Goal: Information Seeking & Learning: Learn about a topic

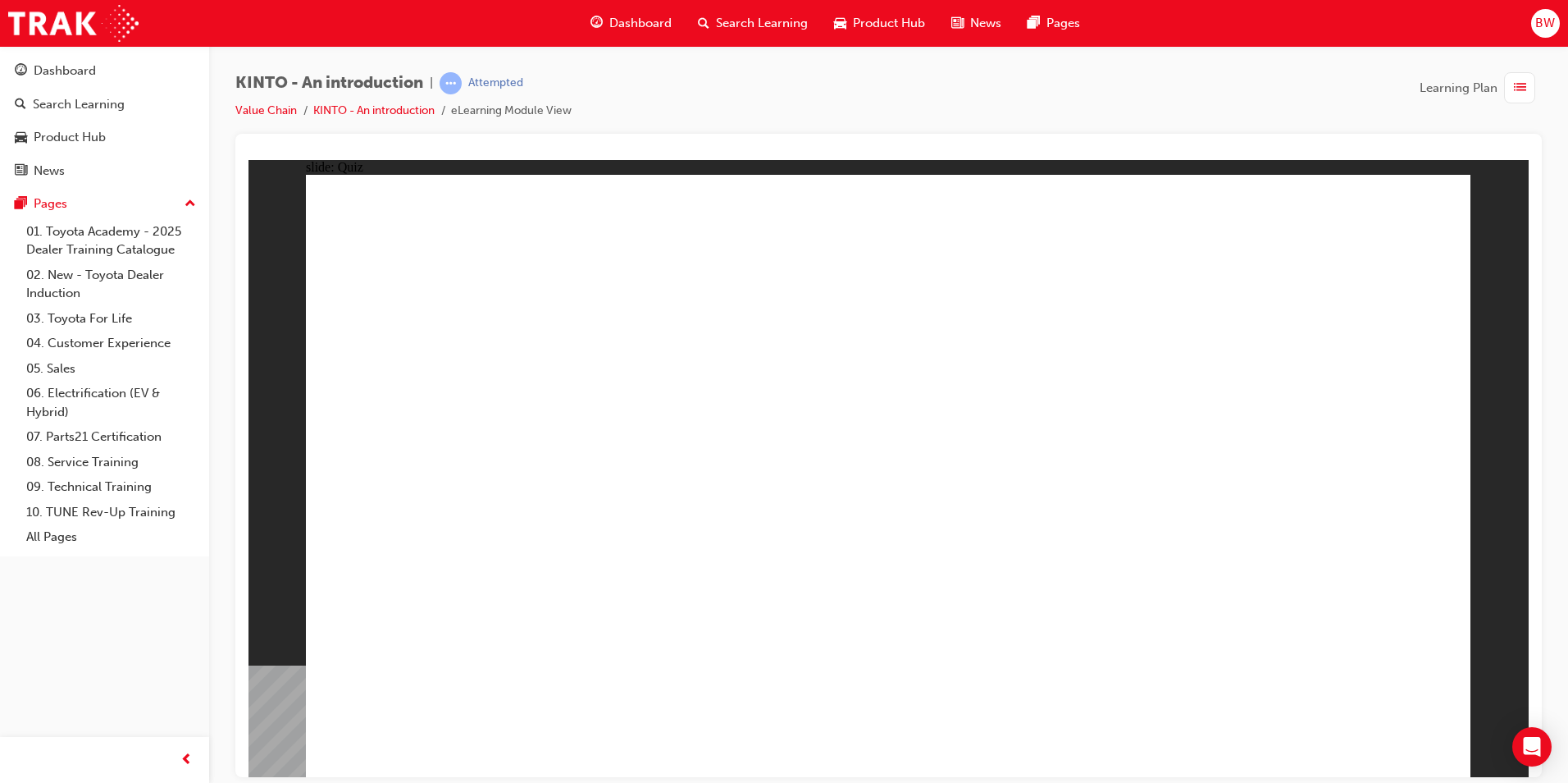
radio input "true"
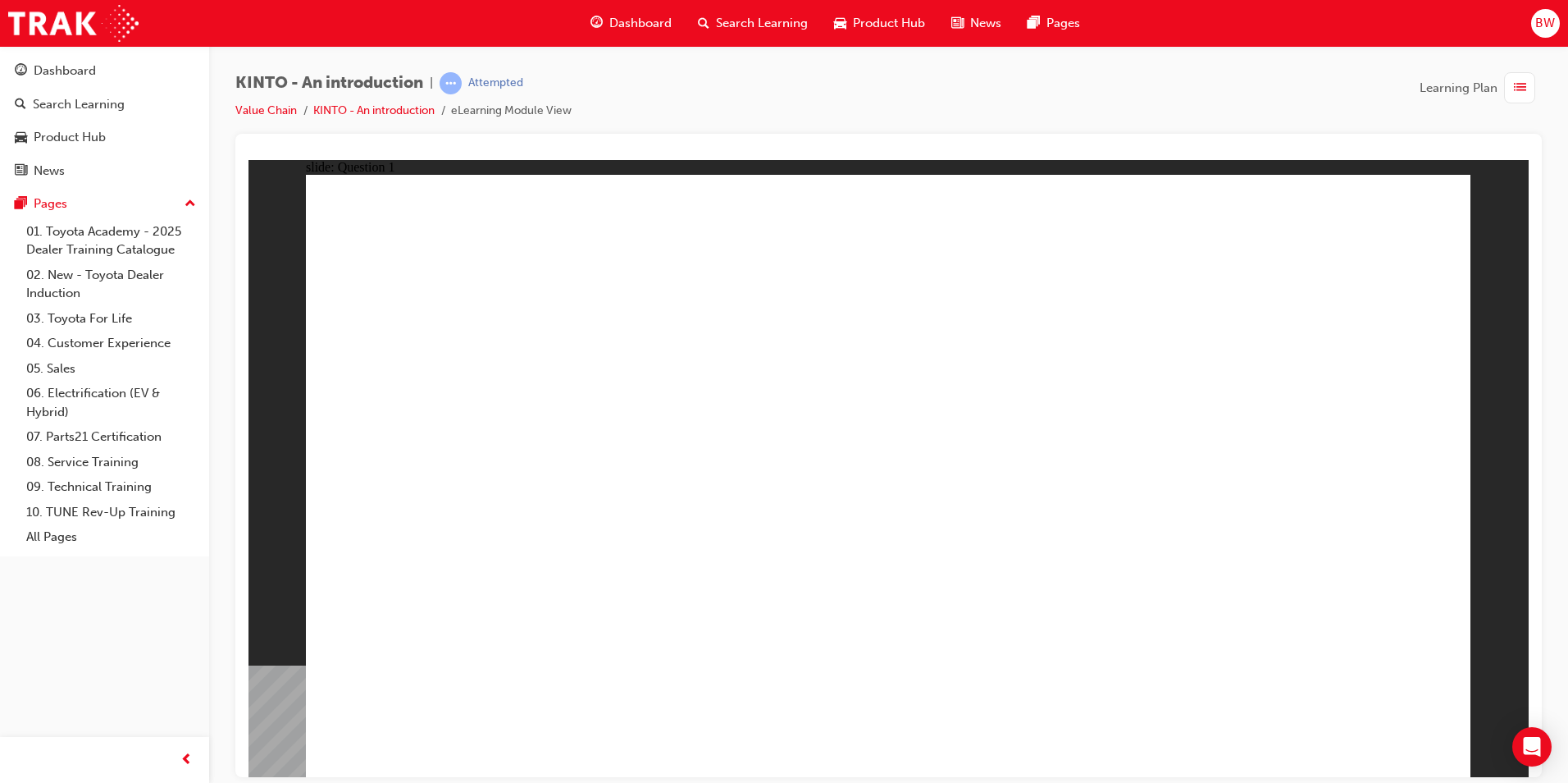
checkbox input "true"
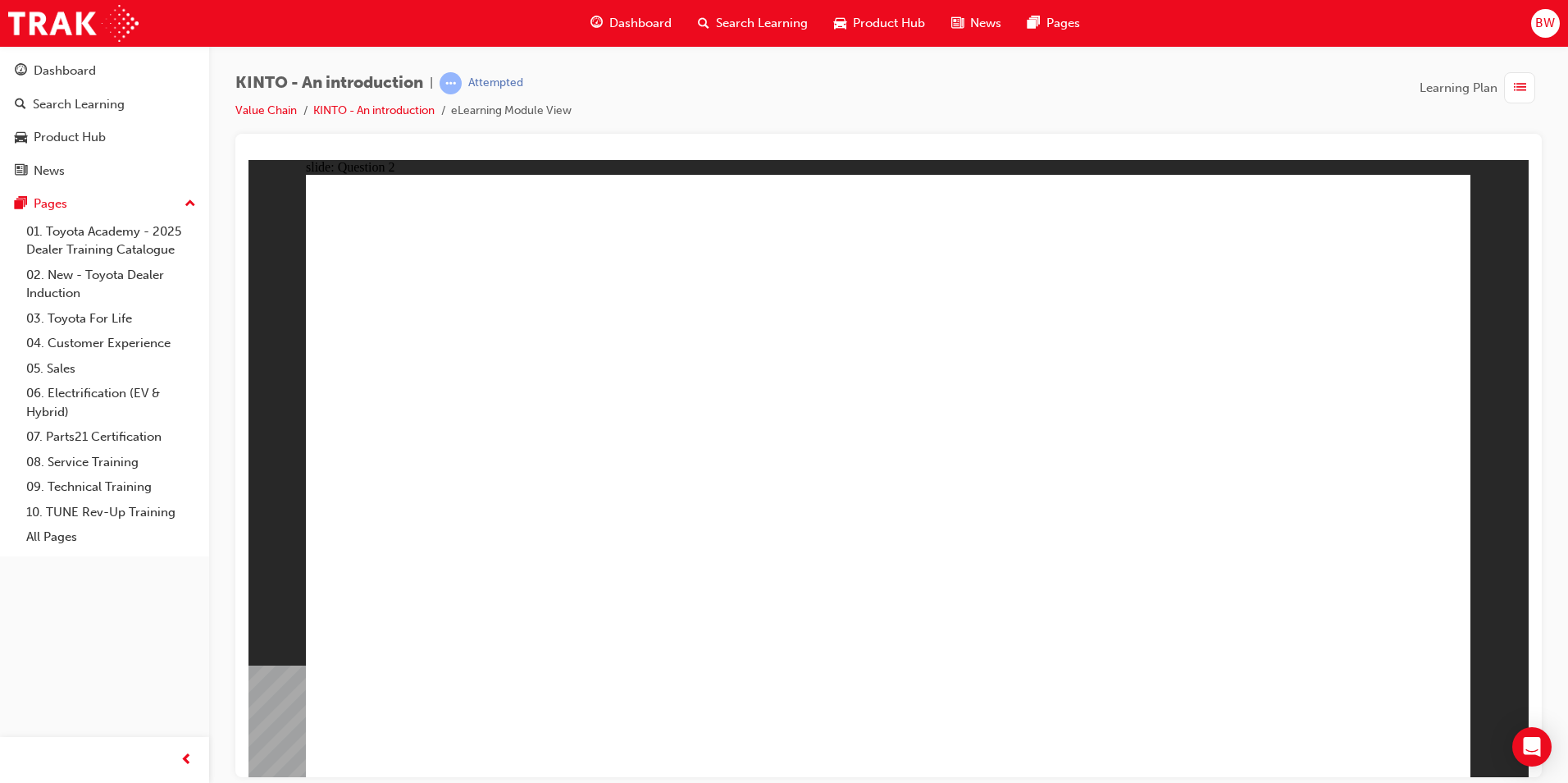
checkbox input "true"
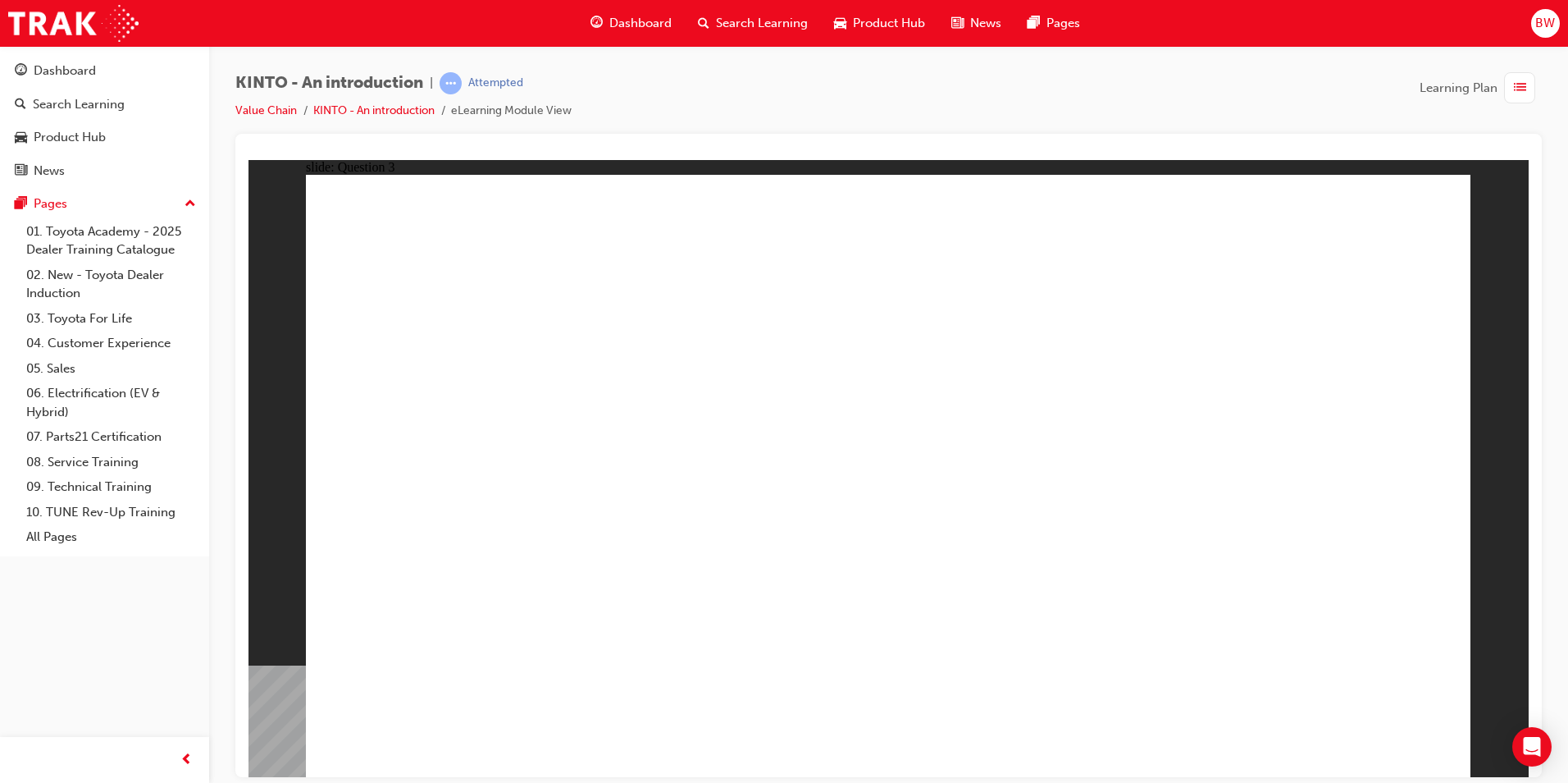
radio input "true"
drag, startPoint x: 1114, startPoint y: 528, endPoint x: 478, endPoint y: 671, distance: 651.9
drag, startPoint x: 449, startPoint y: 398, endPoint x: 575, endPoint y: 401, distance: 126.0
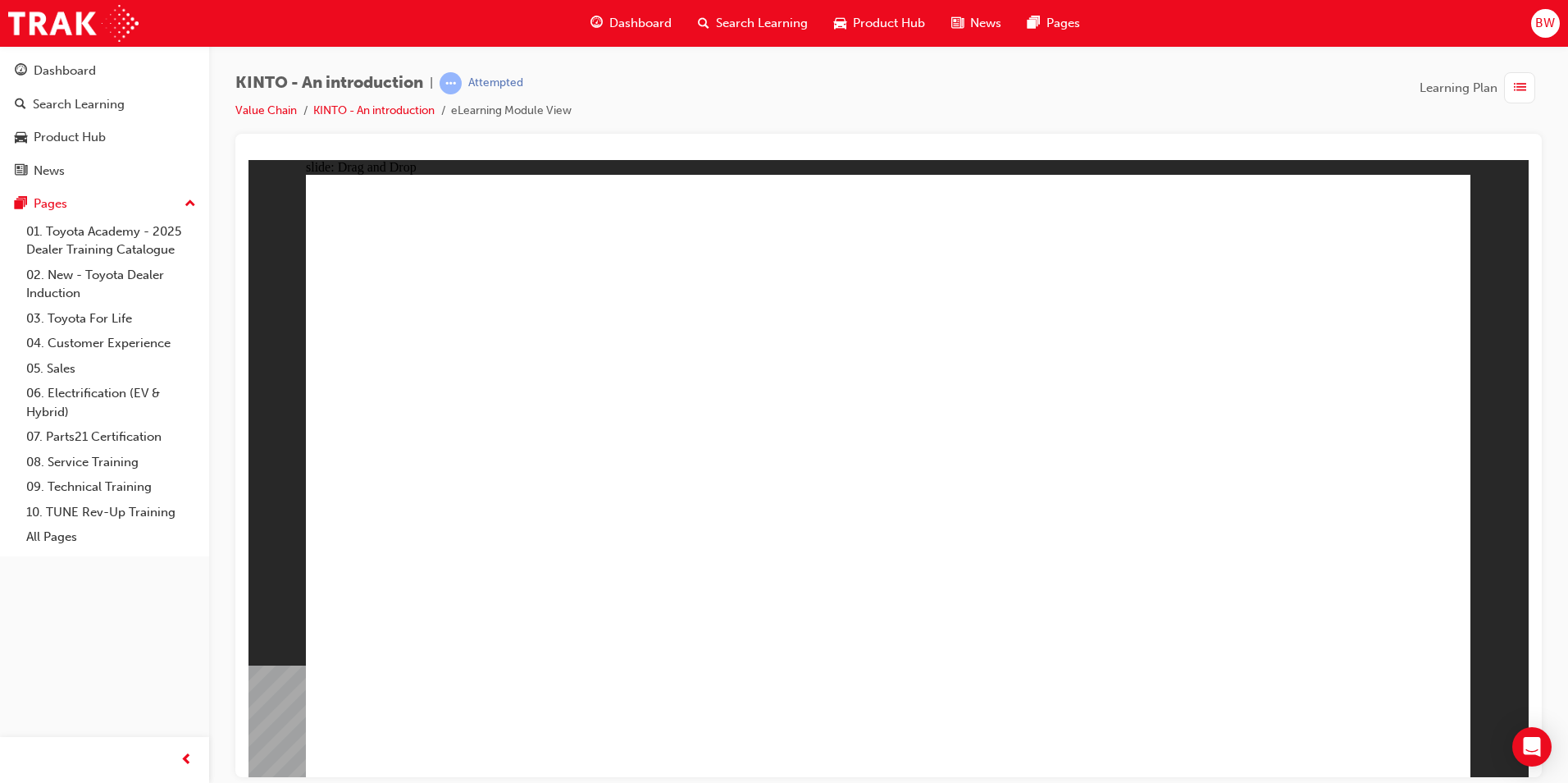
drag, startPoint x: 884, startPoint y: 530, endPoint x: 677, endPoint y: 668, distance: 248.8
drag, startPoint x: 429, startPoint y: 512, endPoint x: 825, endPoint y: 640, distance: 416.2
drag, startPoint x: 1327, startPoint y: 511, endPoint x: 1121, endPoint y: 641, distance: 243.6
drag, startPoint x: 711, startPoint y: 510, endPoint x: 1370, endPoint y: 631, distance: 670.0
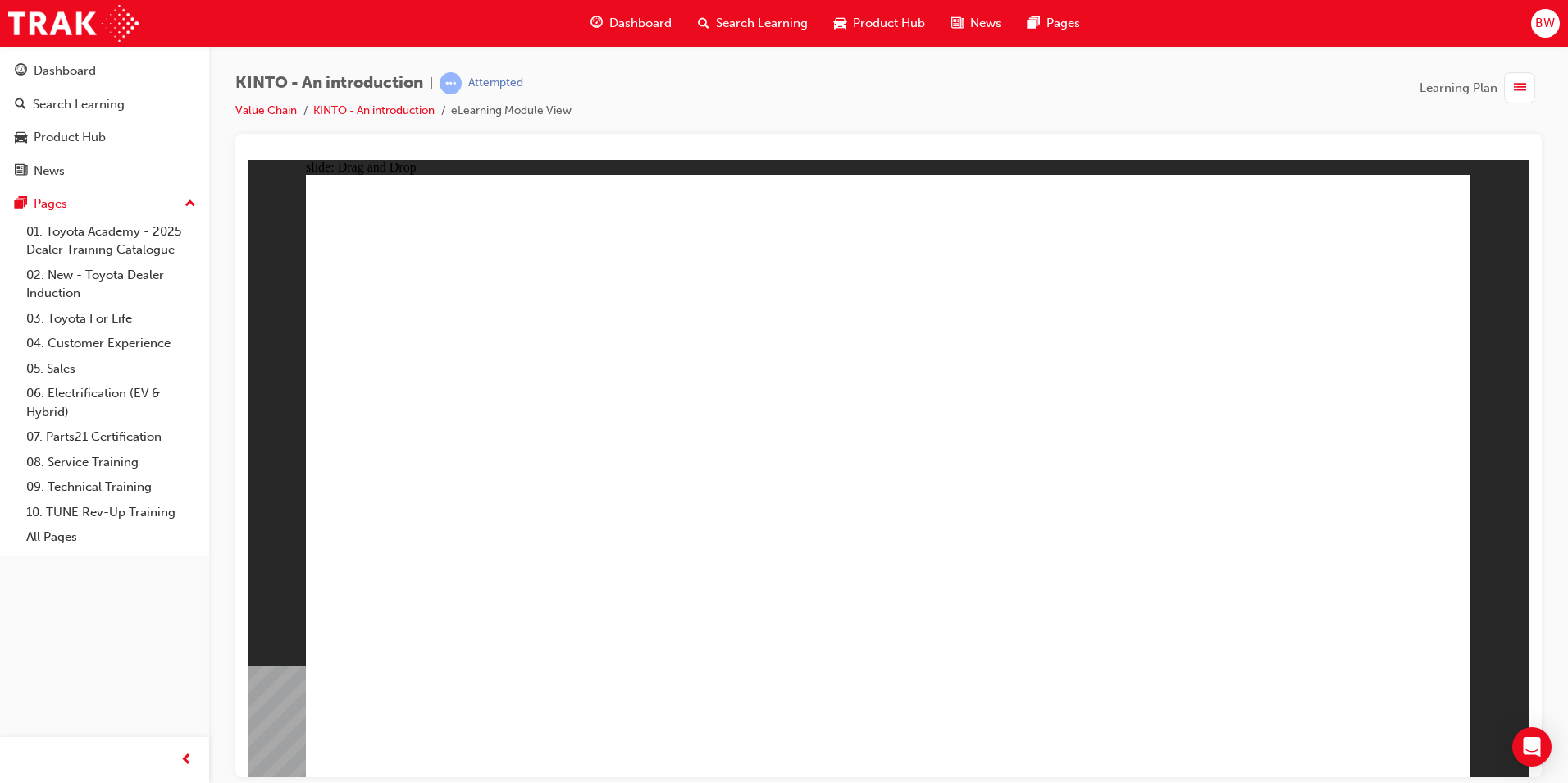
radio input "true"
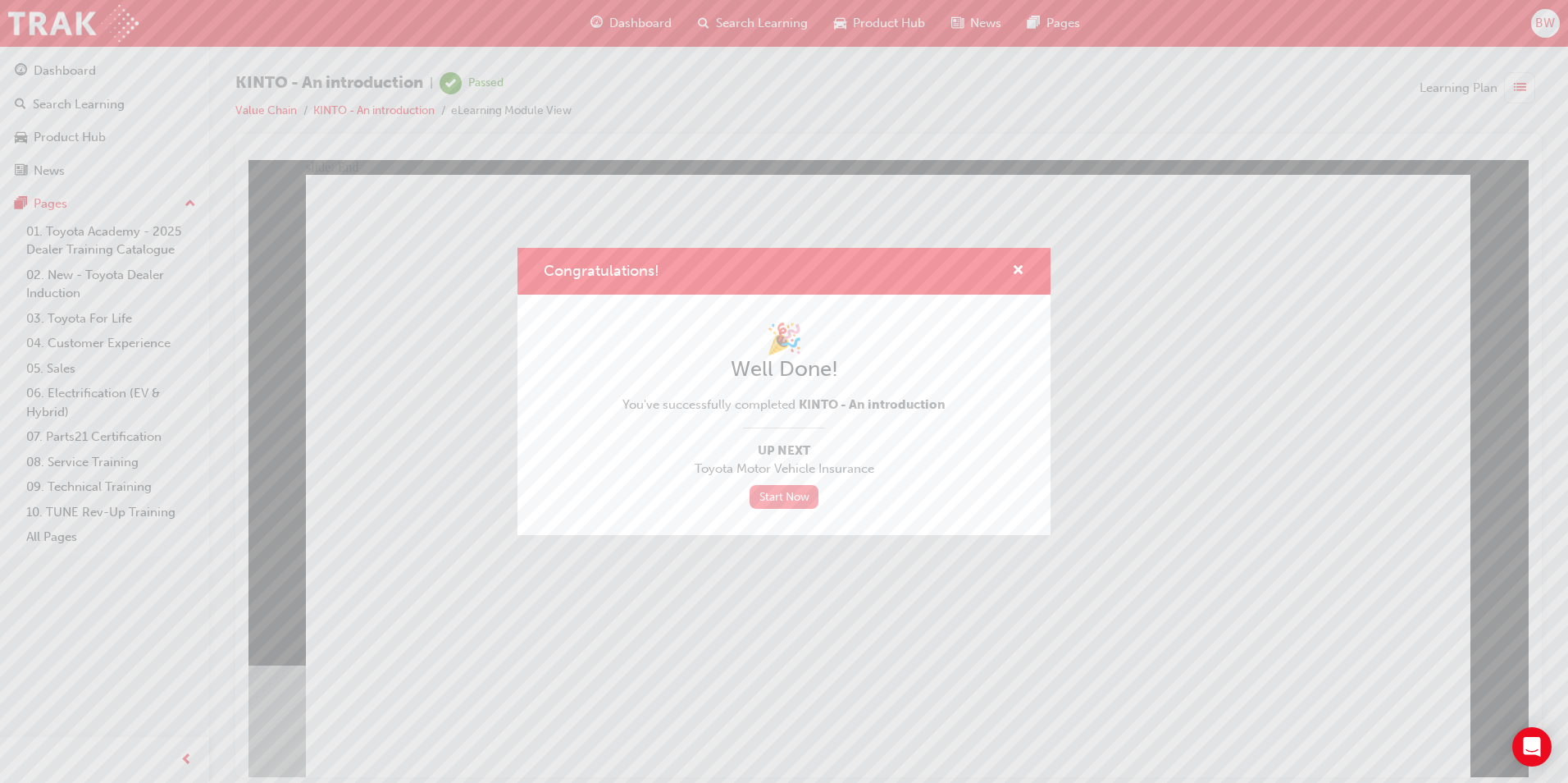
click at [805, 502] on link "Start Now" at bounding box center [784, 497] width 69 height 23
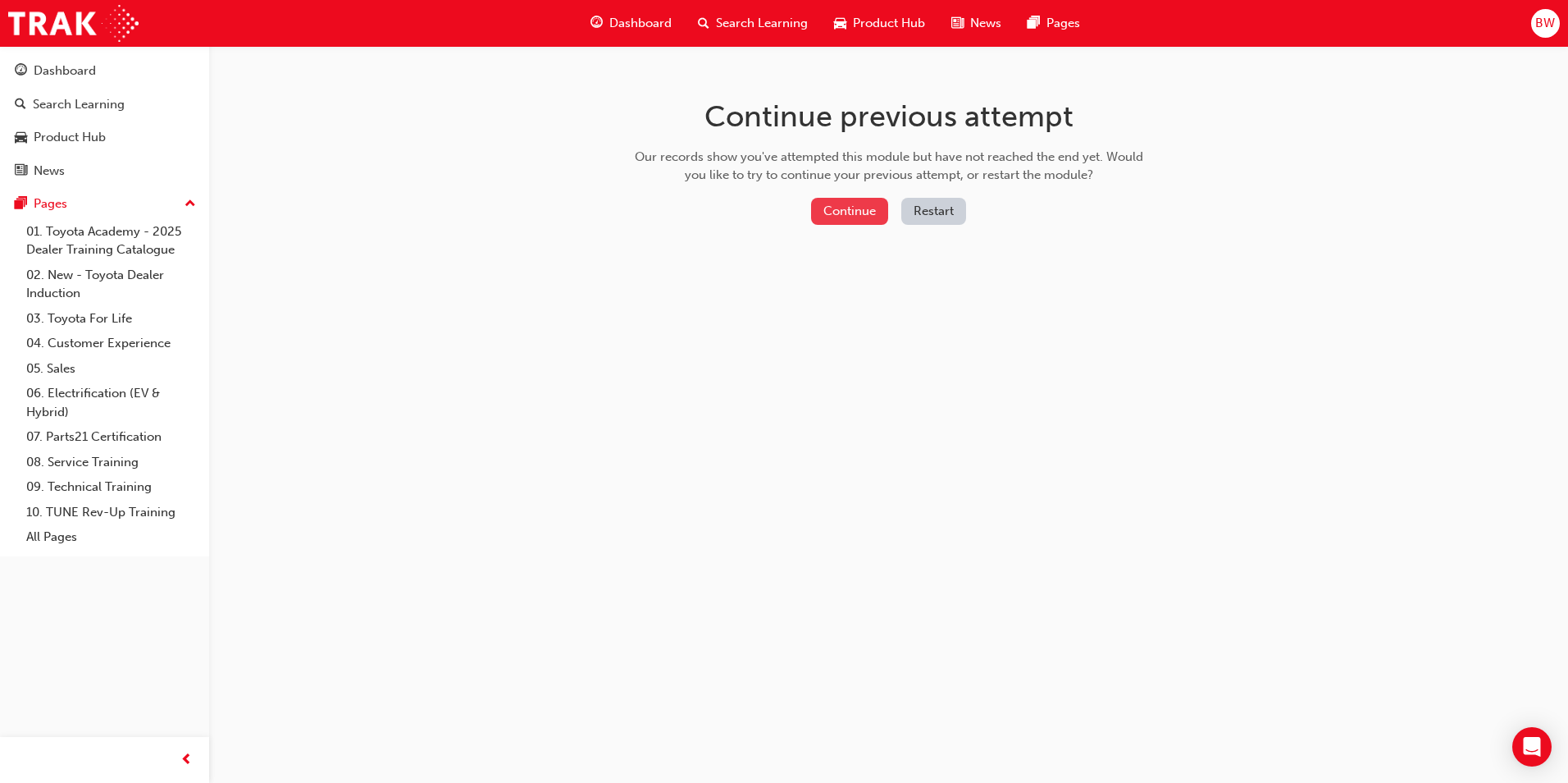
click at [843, 219] on button "Continue" at bounding box center [850, 211] width 78 height 27
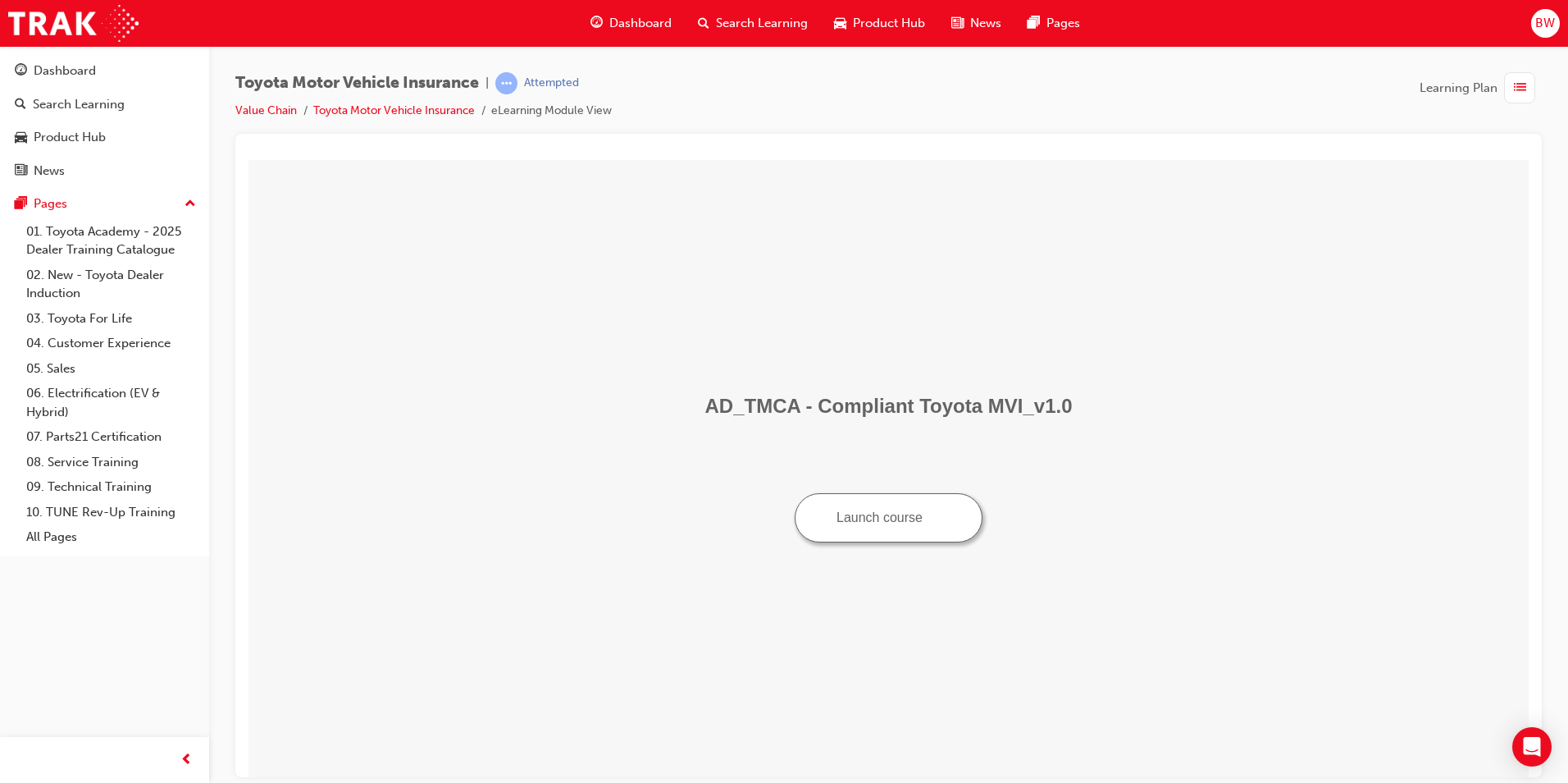
click at [628, 35] on div "Dashboard" at bounding box center [630, 23] width 107 height 33
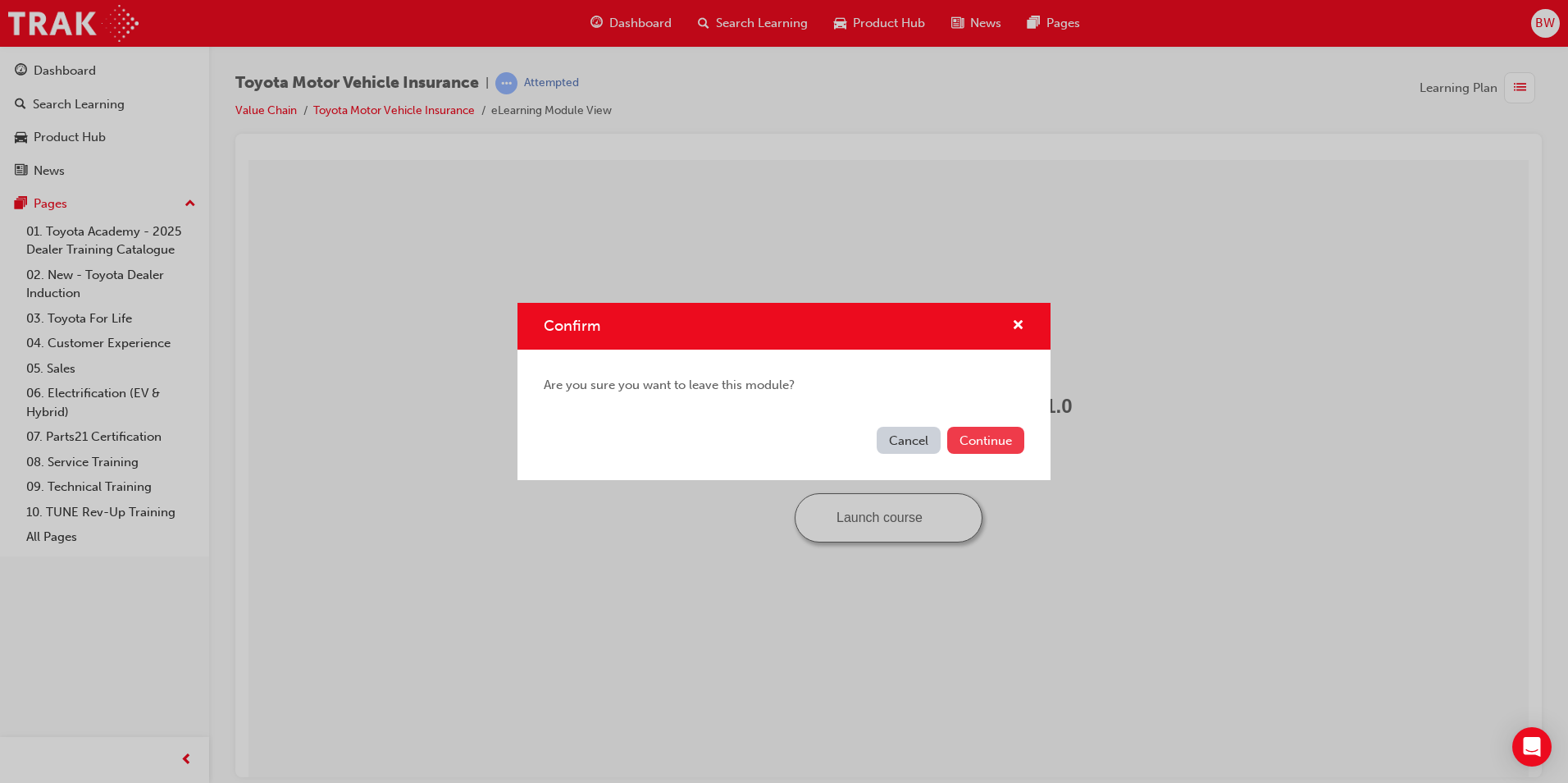
click at [959, 439] on button "Continue" at bounding box center [986, 440] width 78 height 27
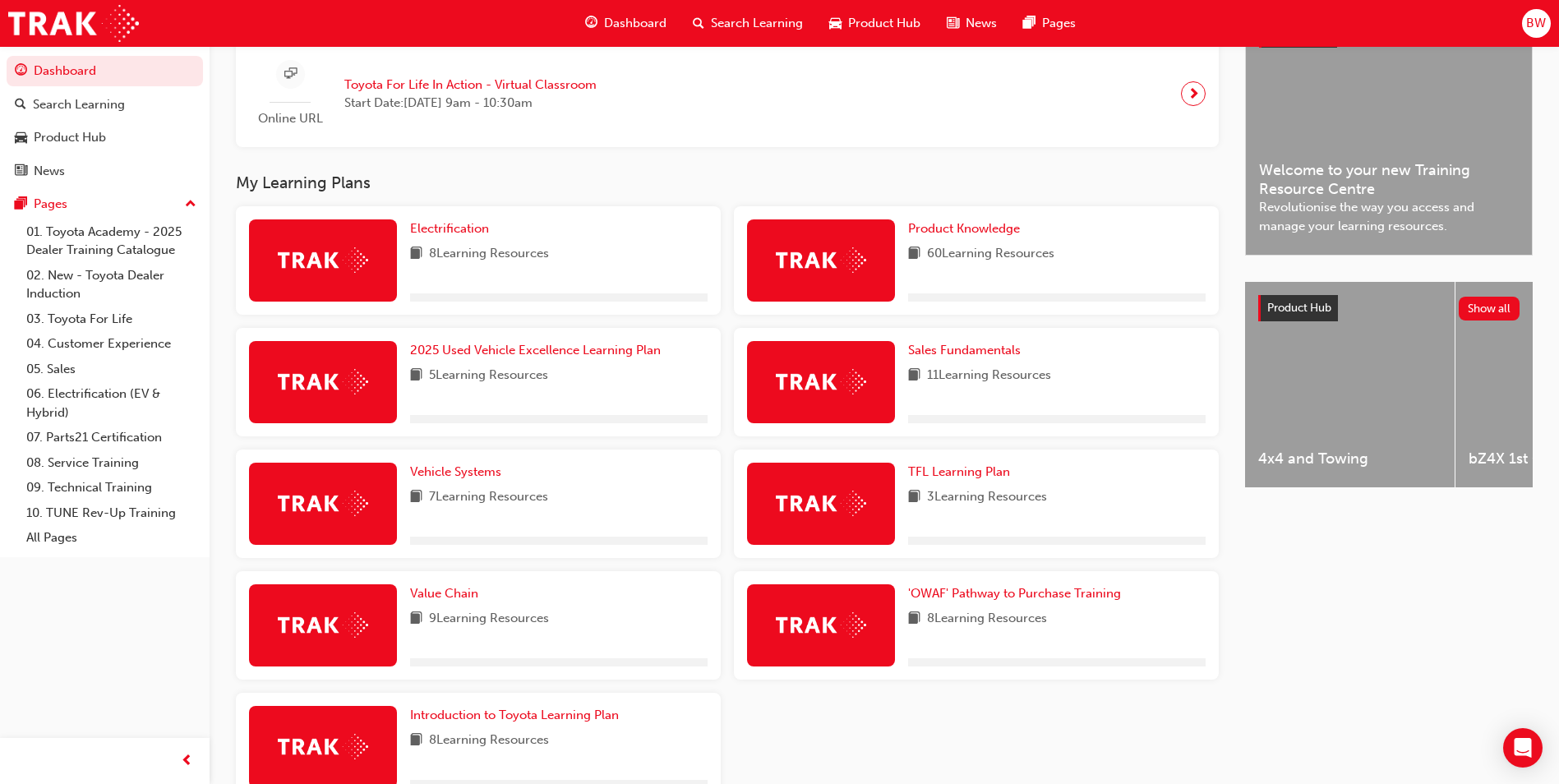
scroll to position [493, 0]
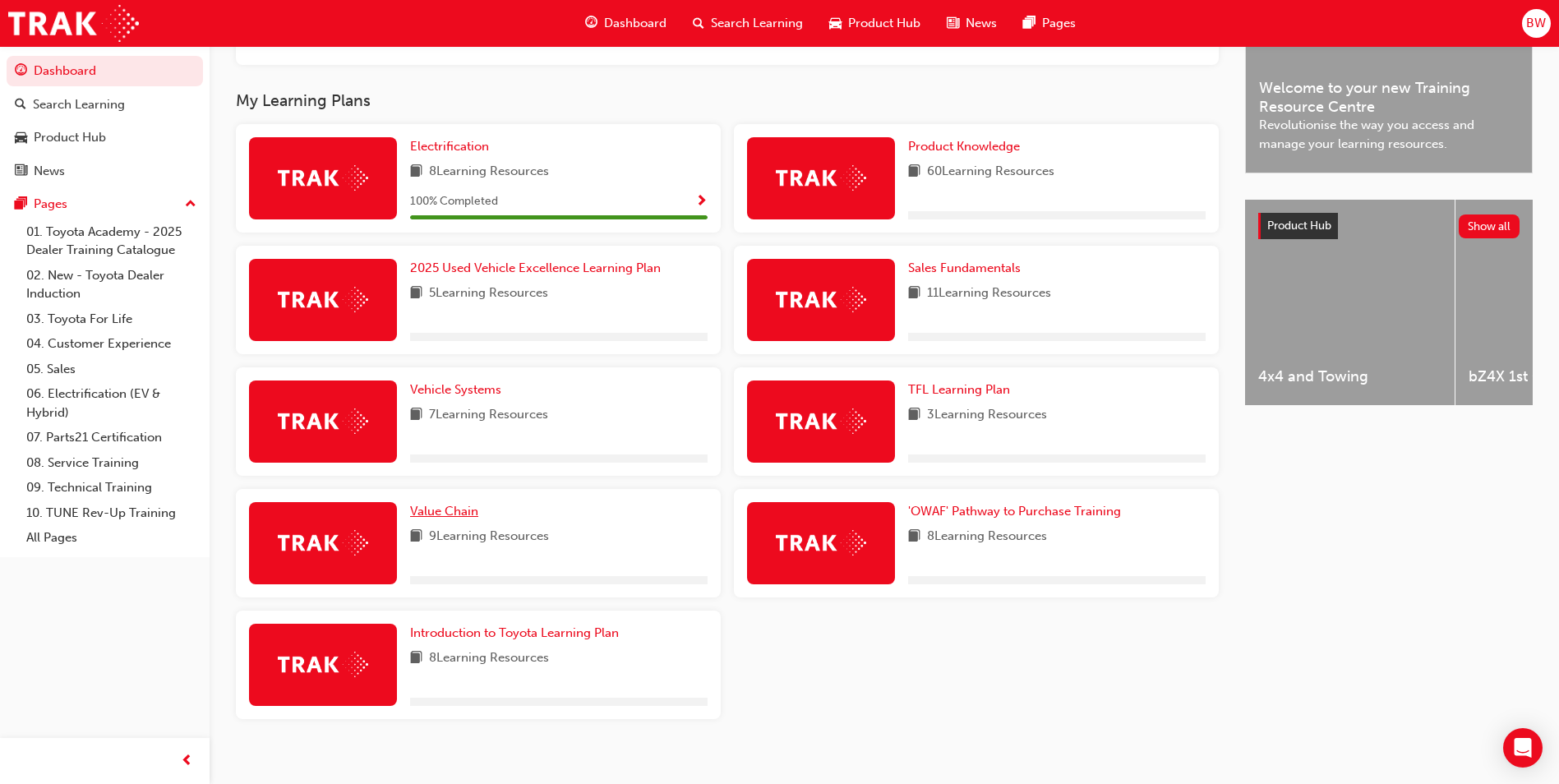
click at [443, 518] on span "Value Chain" at bounding box center [444, 511] width 69 height 14
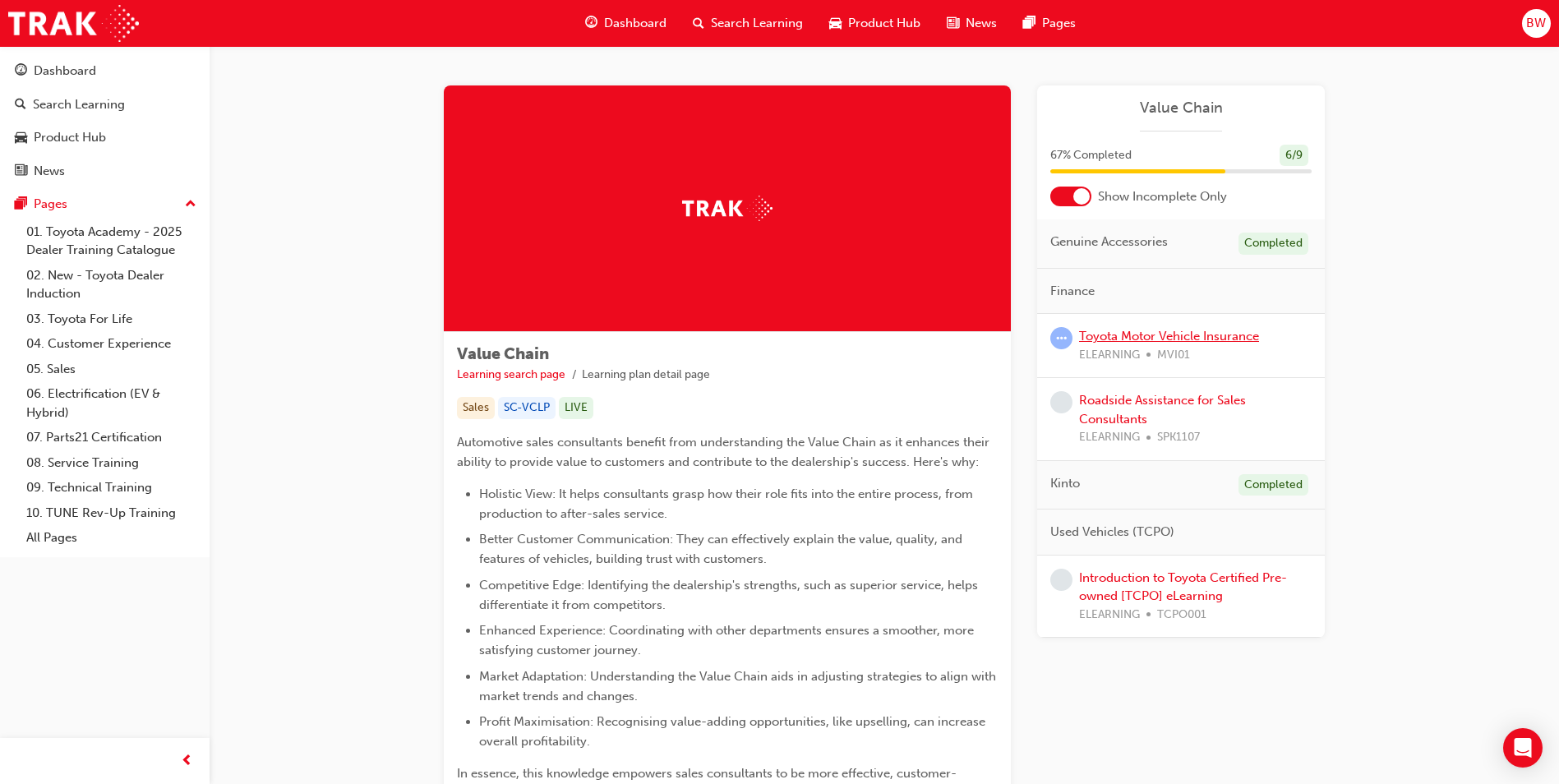
click at [1183, 340] on link "Toyota Motor Vehicle Insurance" at bounding box center [1168, 336] width 180 height 14
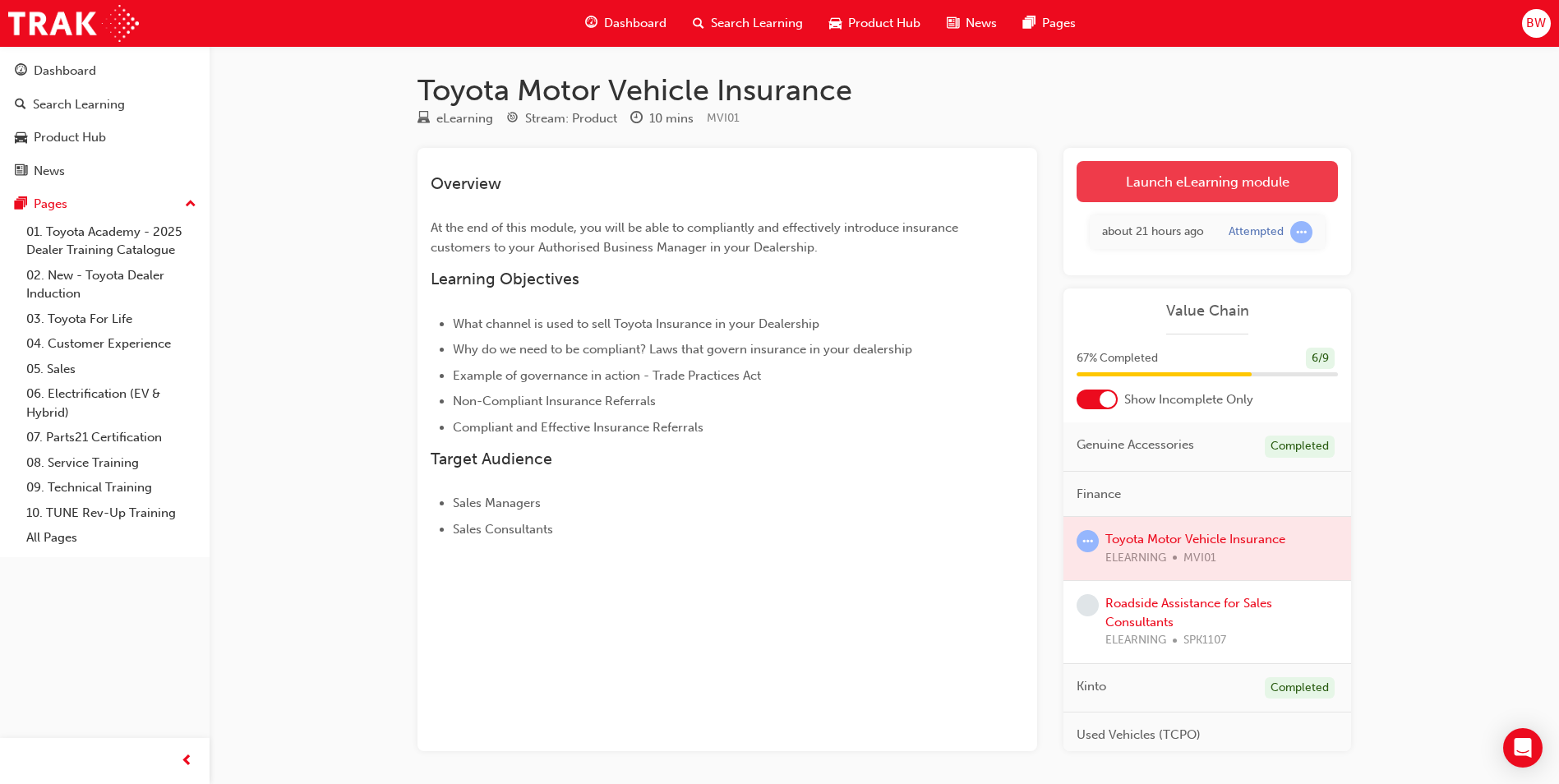
click at [1182, 196] on link "Launch eLearning module" at bounding box center [1207, 181] width 261 height 41
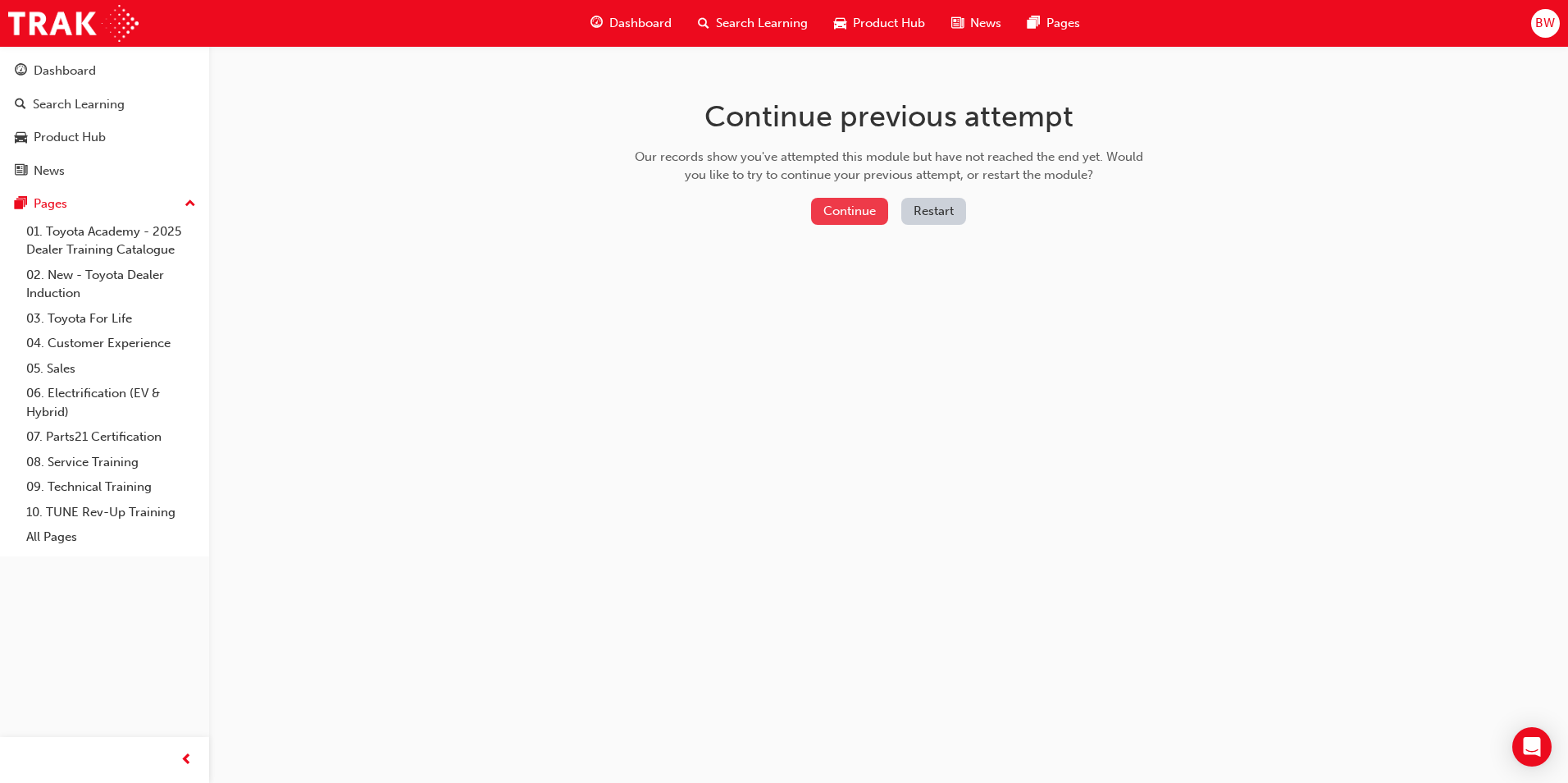
click at [872, 207] on button "Continue" at bounding box center [850, 211] width 78 height 27
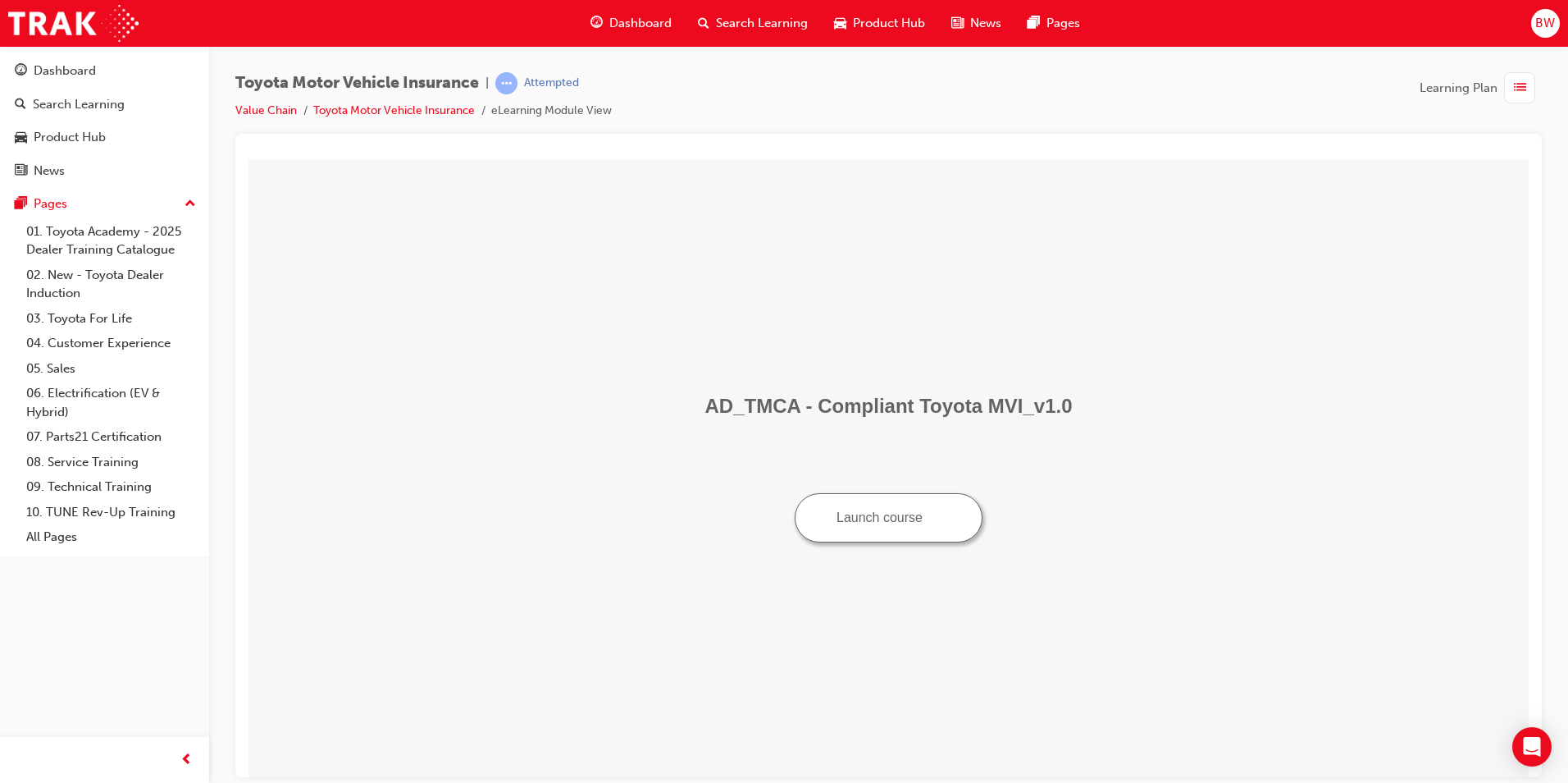
click at [937, 537] on button "Launch course" at bounding box center [889, 517] width 188 height 50
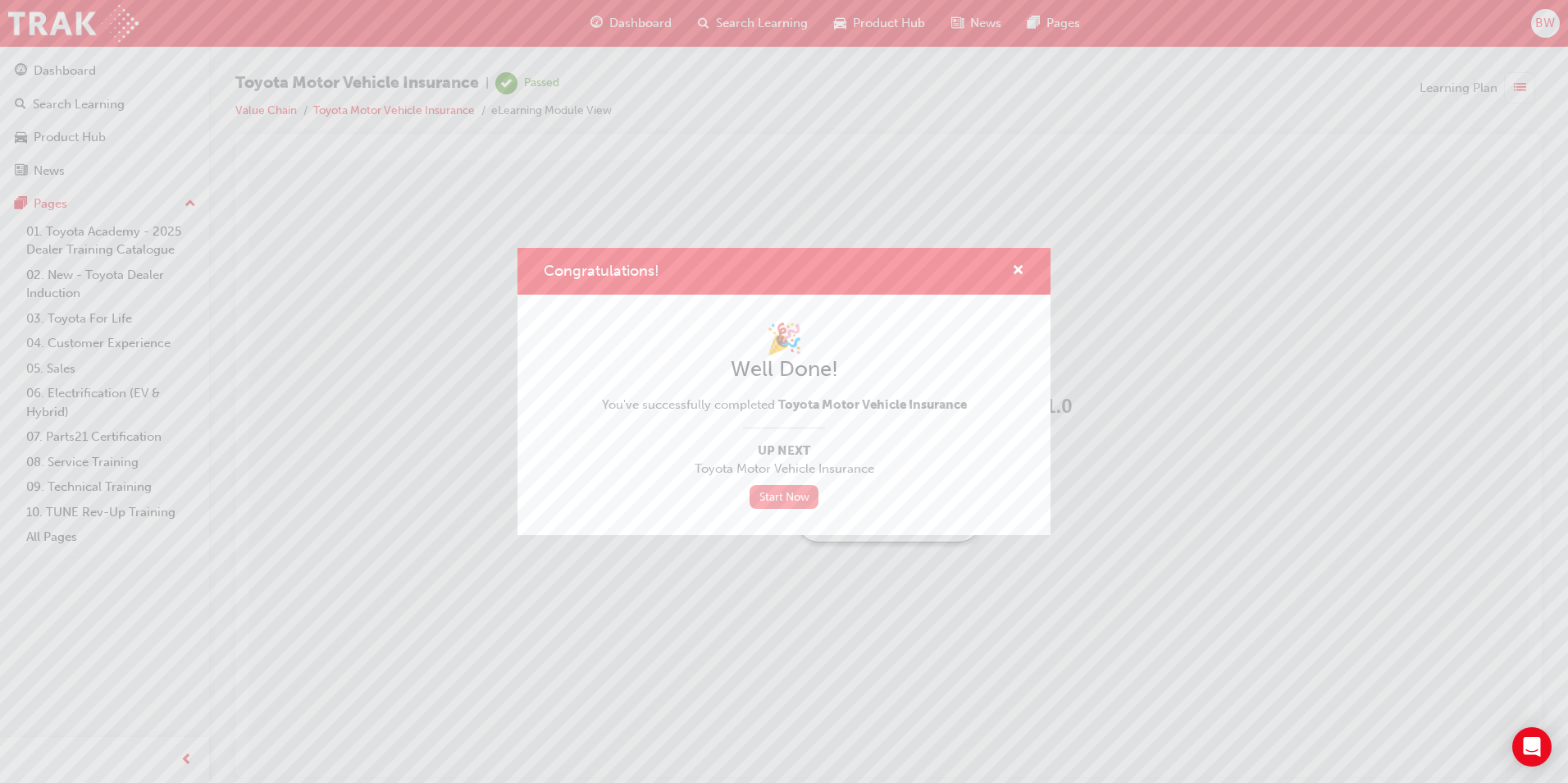
click at [793, 501] on link "Start Now" at bounding box center [784, 497] width 69 height 23
click at [1022, 267] on span "cross-icon" at bounding box center [1019, 272] width 13 height 14
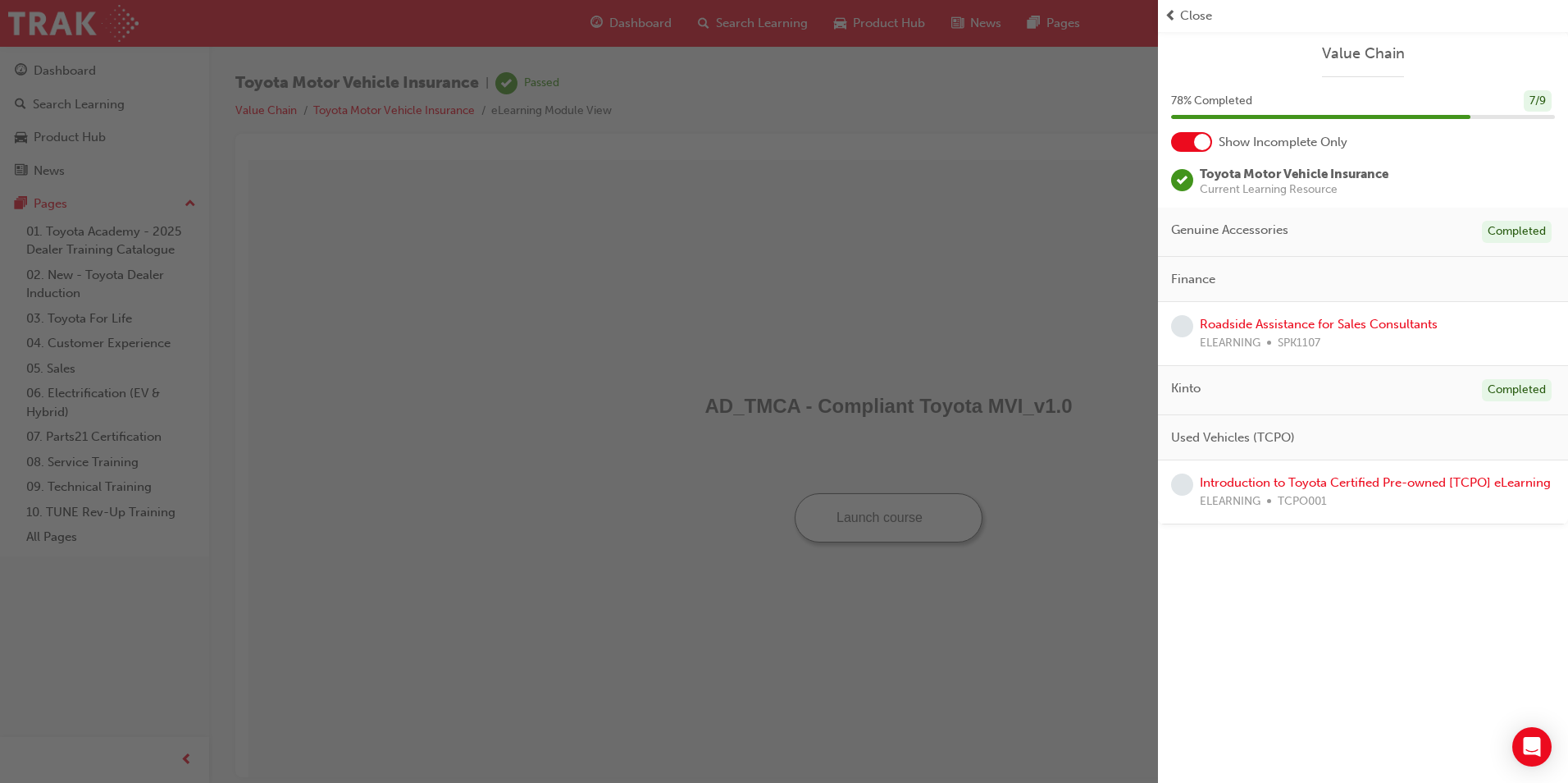
click at [992, 236] on div "button" at bounding box center [579, 392] width 1159 height 783
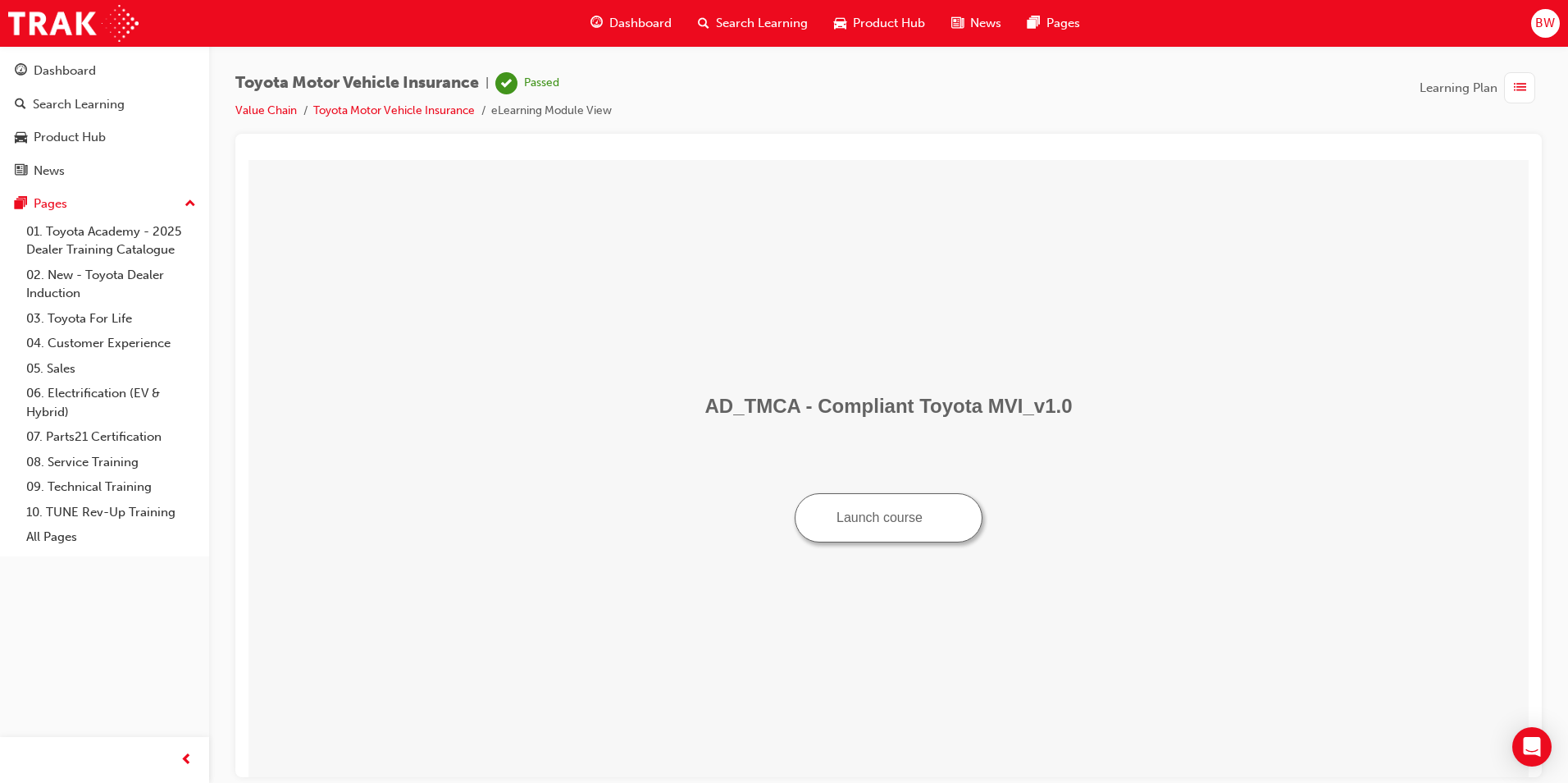
click at [616, 14] on span "Dashboard" at bounding box center [640, 23] width 62 height 19
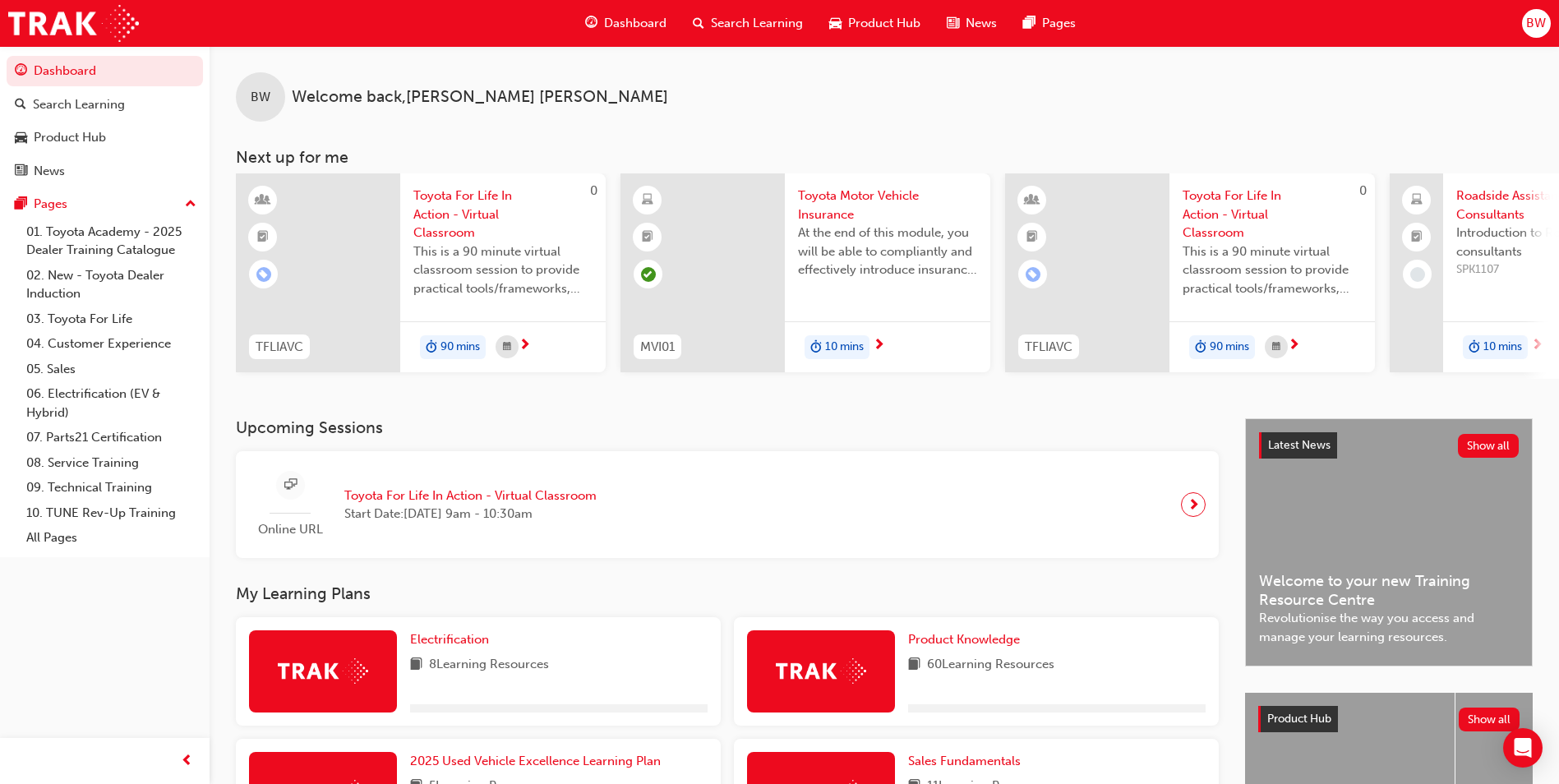
scroll to position [329, 0]
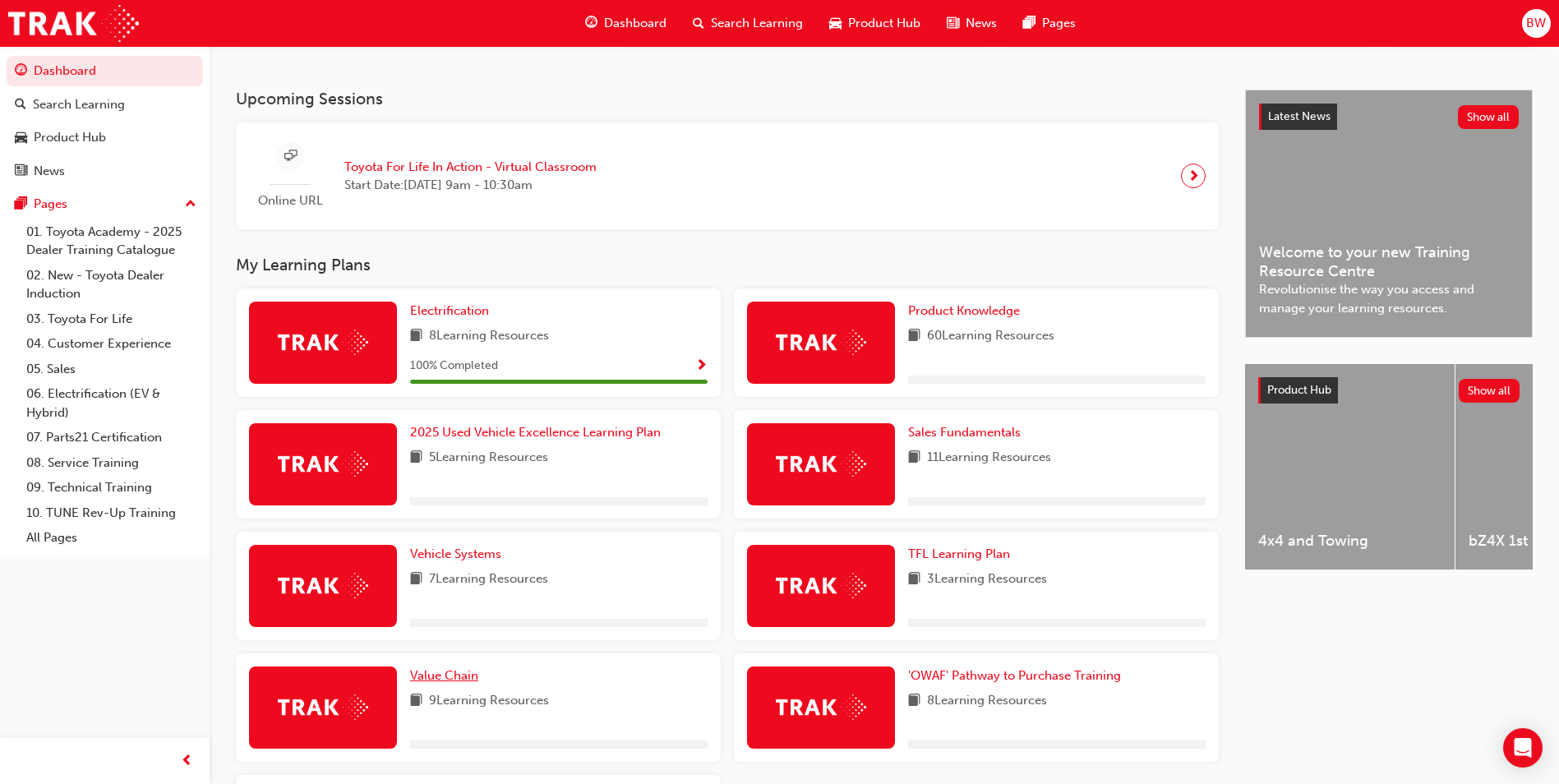
click at [457, 673] on link "Value Chain" at bounding box center [447, 676] width 75 height 19
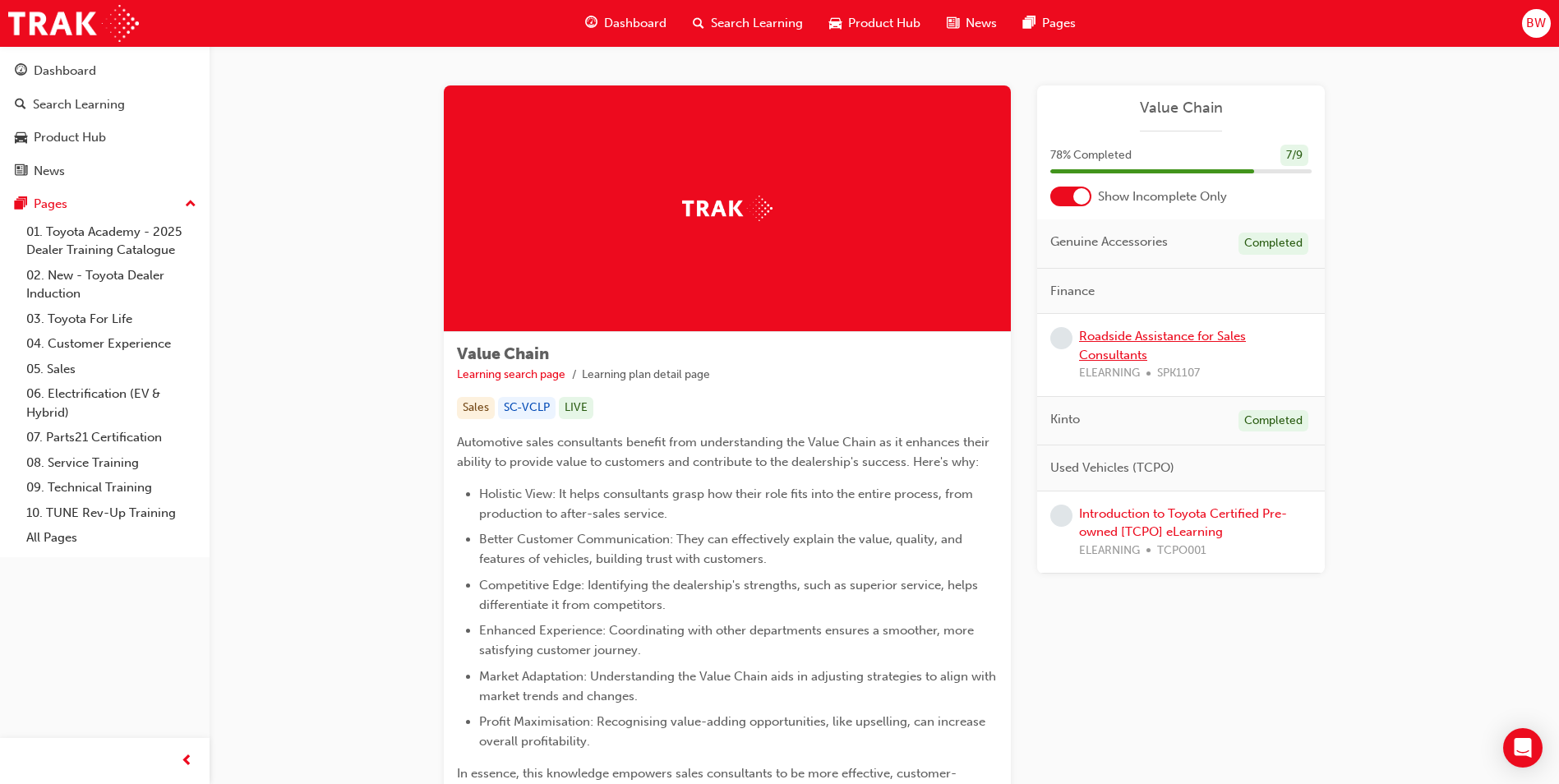
click at [1133, 342] on link "Roadside Assistance for Sales Consultants" at bounding box center [1162, 345] width 167 height 33
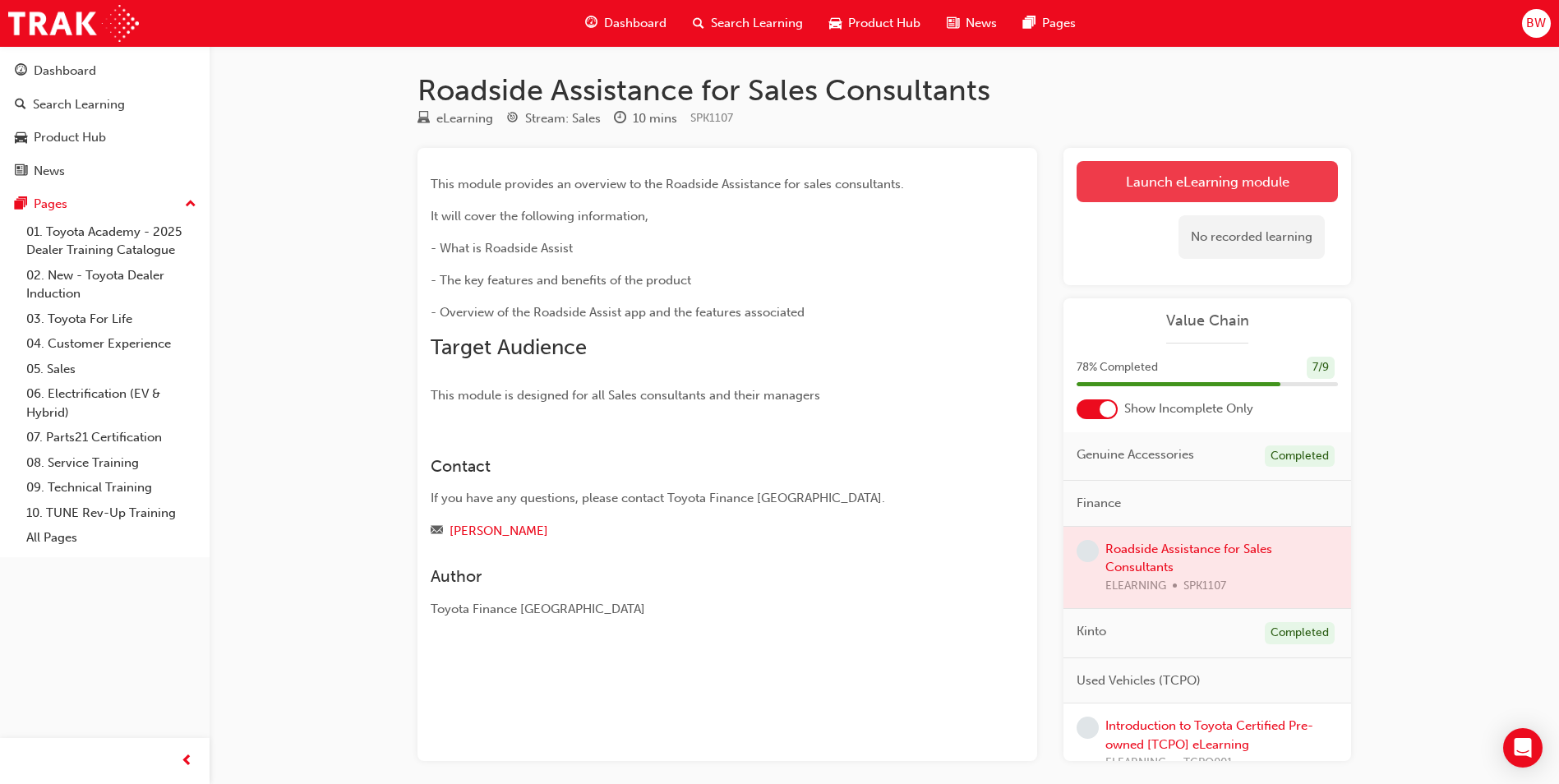
click at [1125, 187] on link "Launch eLearning module" at bounding box center [1207, 181] width 261 height 41
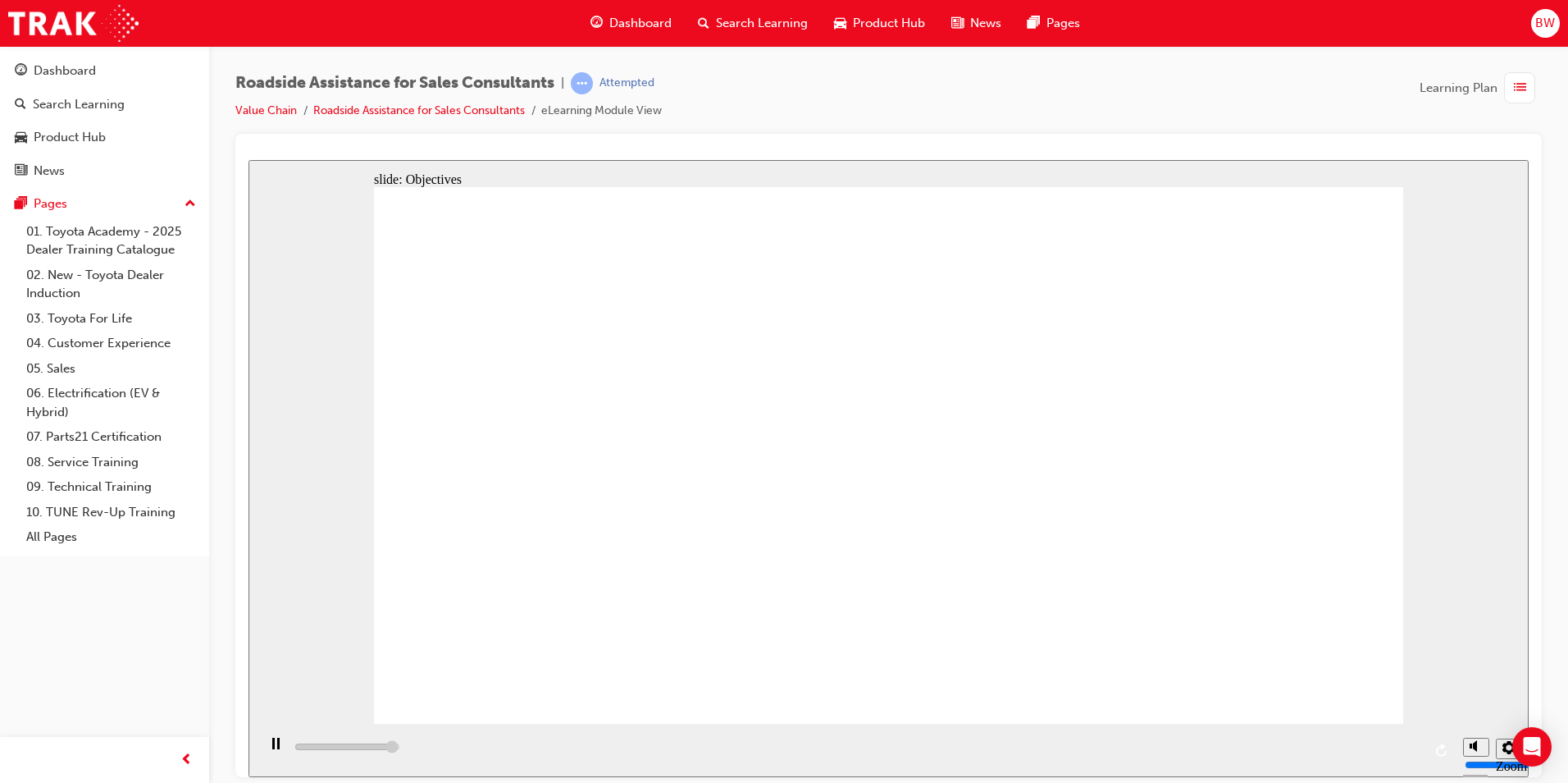
drag, startPoint x: 1109, startPoint y: 539, endPoint x: 1121, endPoint y: 538, distance: 12.0
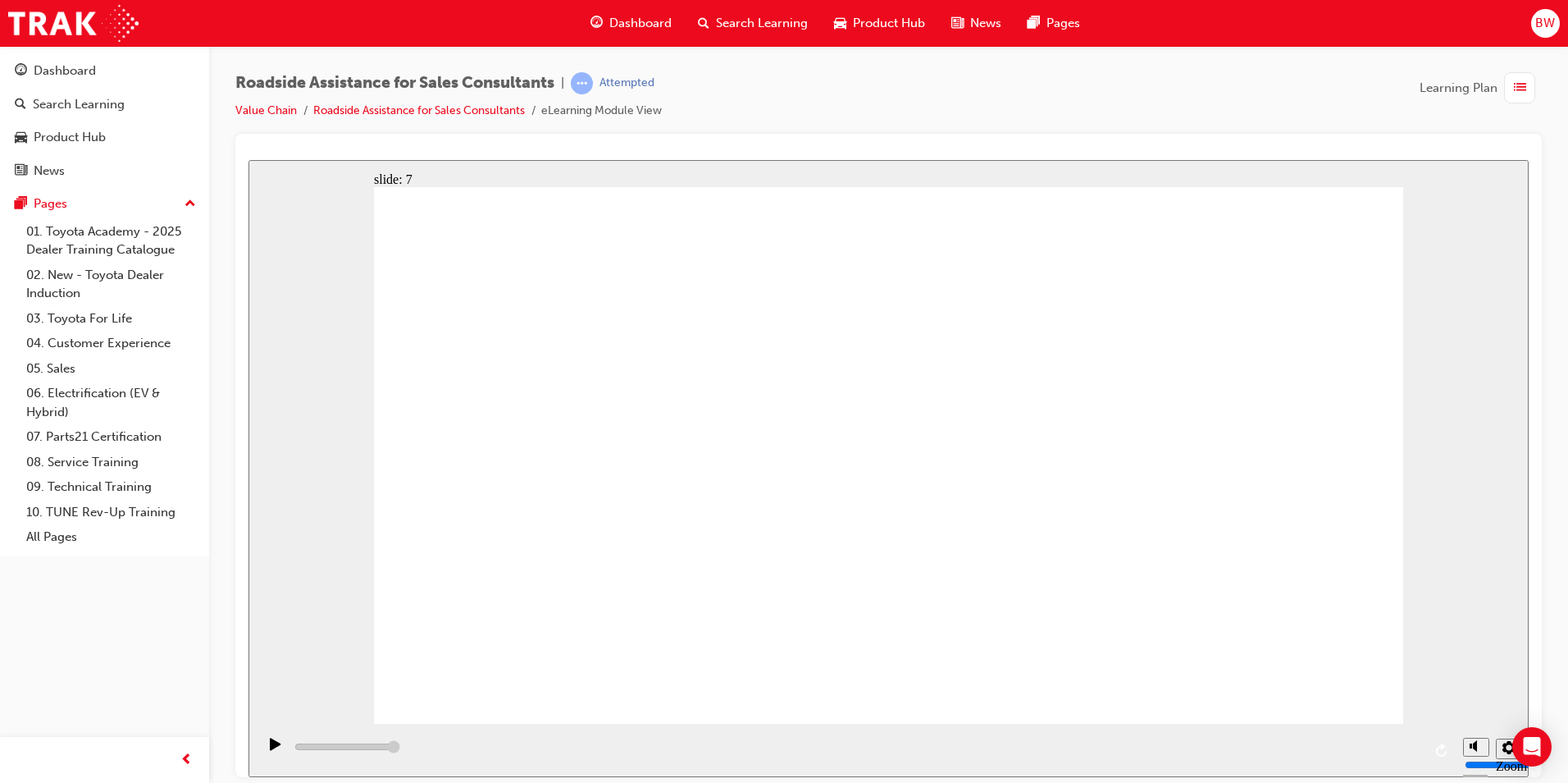
type input "2900"
type input "4"
type input "2900"
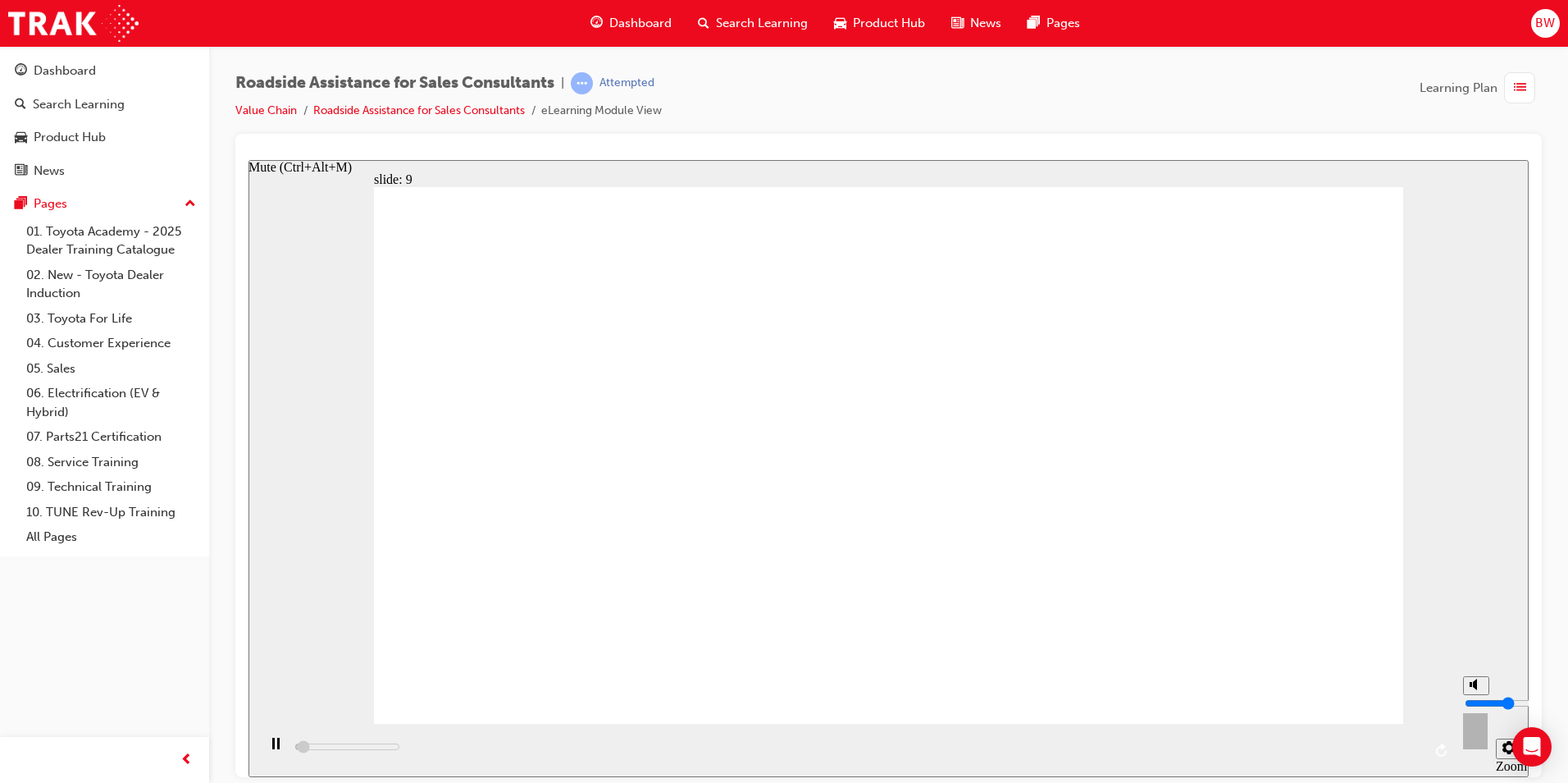
type input "4"
click at [1477, 705] on input "volume" at bounding box center [1518, 702] width 105 height 14
drag, startPoint x: 1203, startPoint y: 565, endPoint x: 1149, endPoint y: 576, distance: 55.1
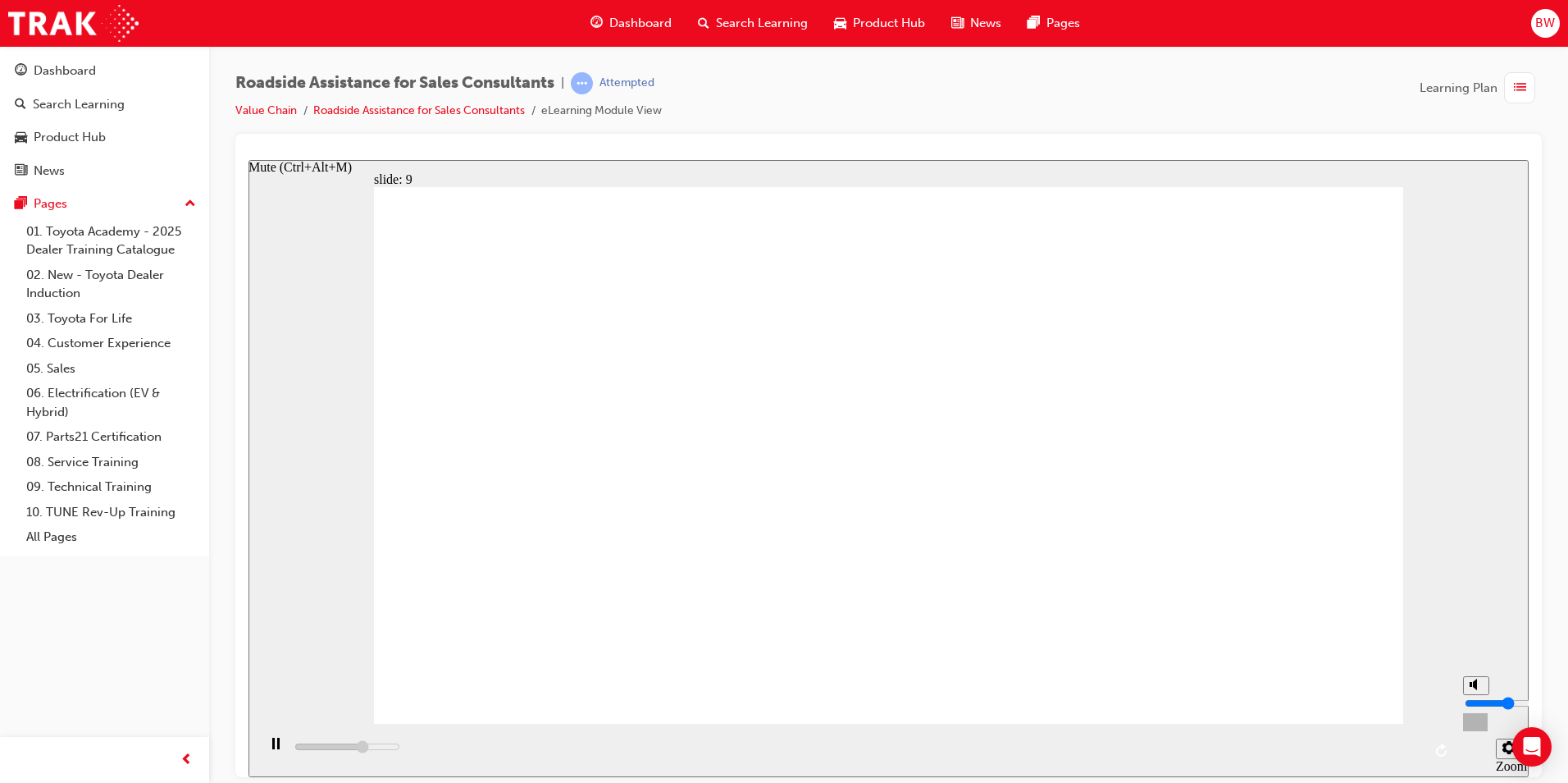
type input "72100"
type input "3"
type input "72200"
type input "2"
type input "72300"
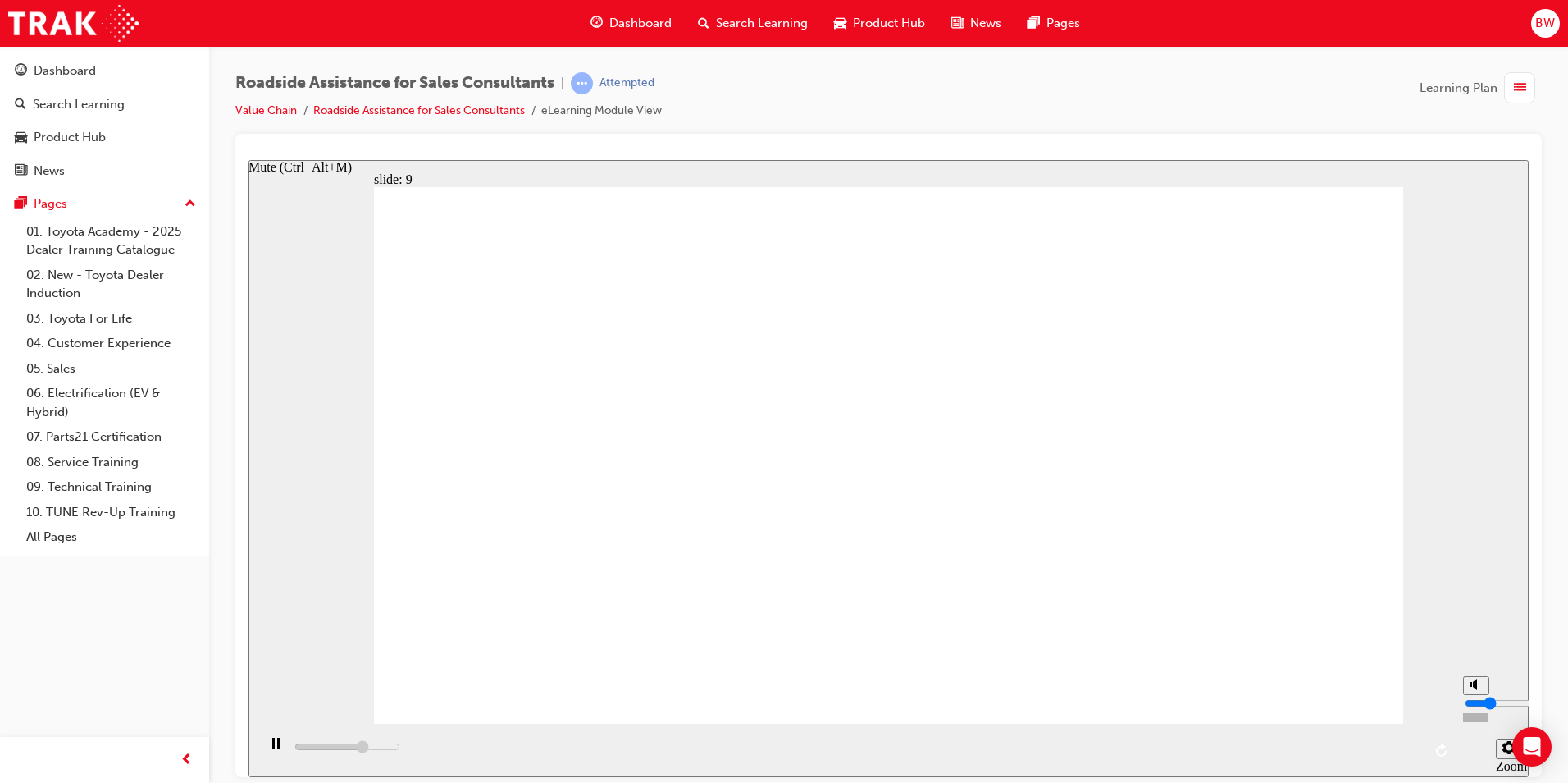
type input "1"
type input "73100"
type input "2"
type input "73500"
drag, startPoint x: 1480, startPoint y: 705, endPoint x: 1485, endPoint y: 713, distance: 9.4
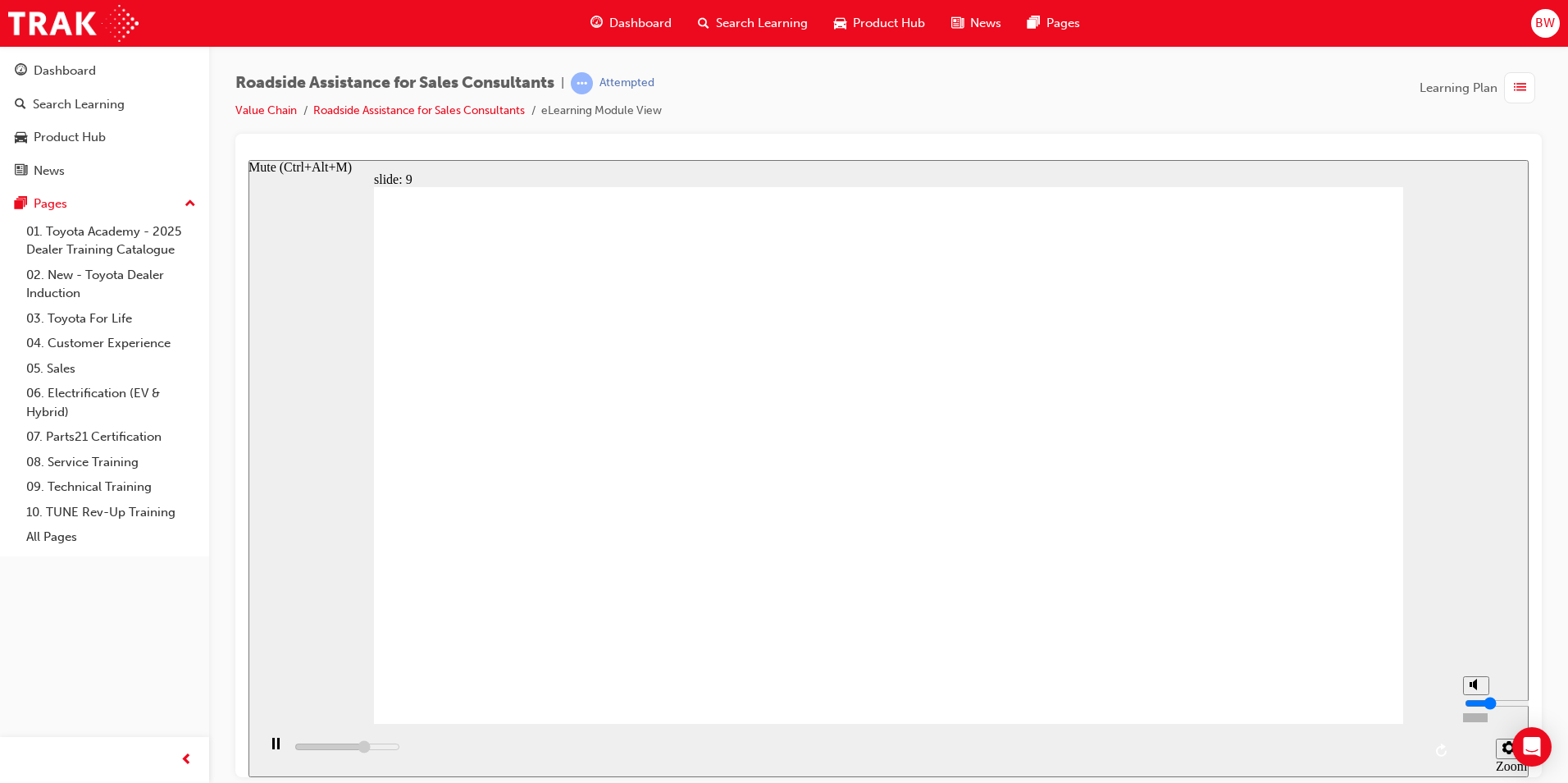
type input "2"
click at [1485, 709] on input "volume" at bounding box center [1518, 702] width 105 height 14
type input "23000"
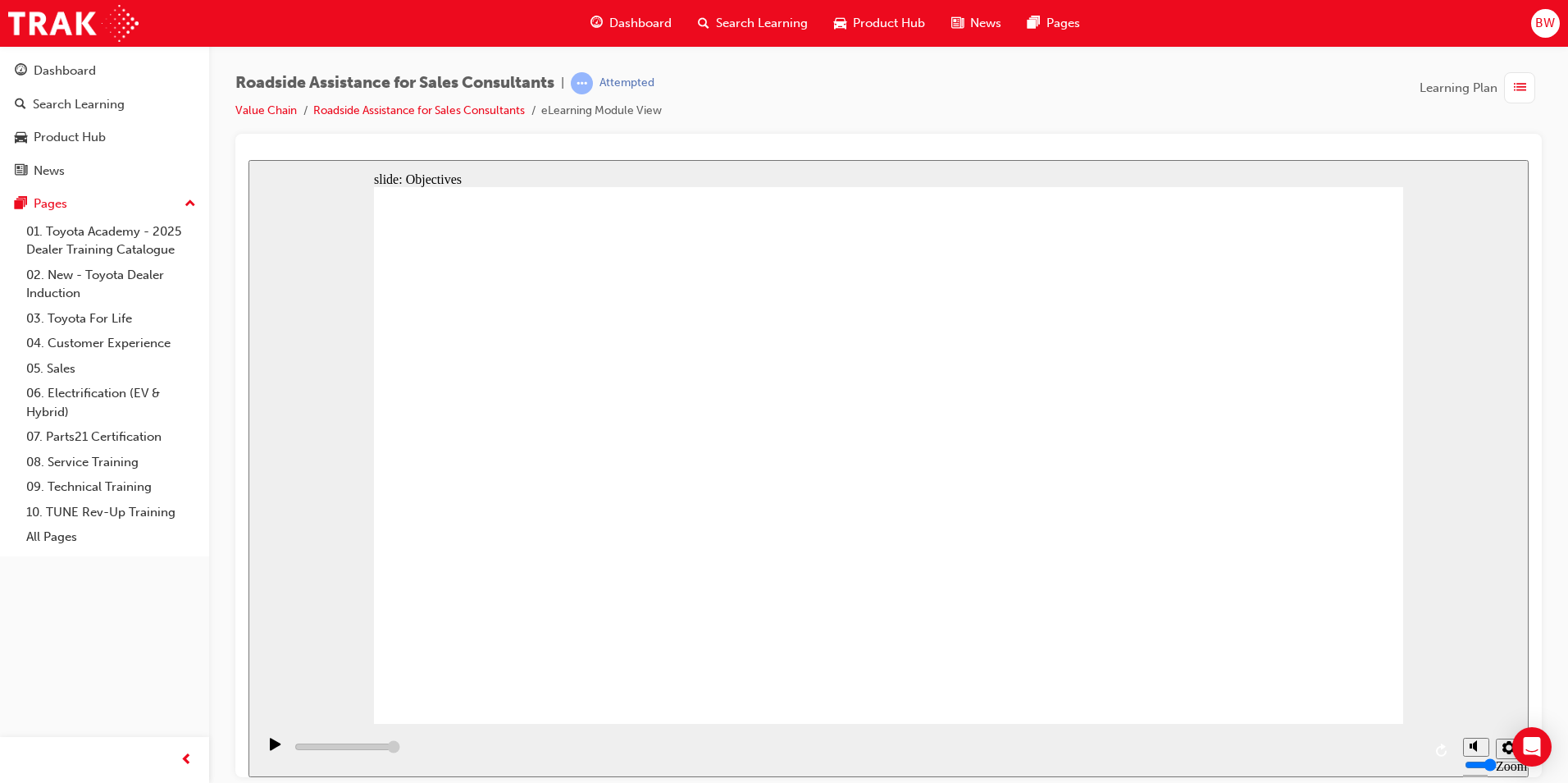
checkbox input "true"
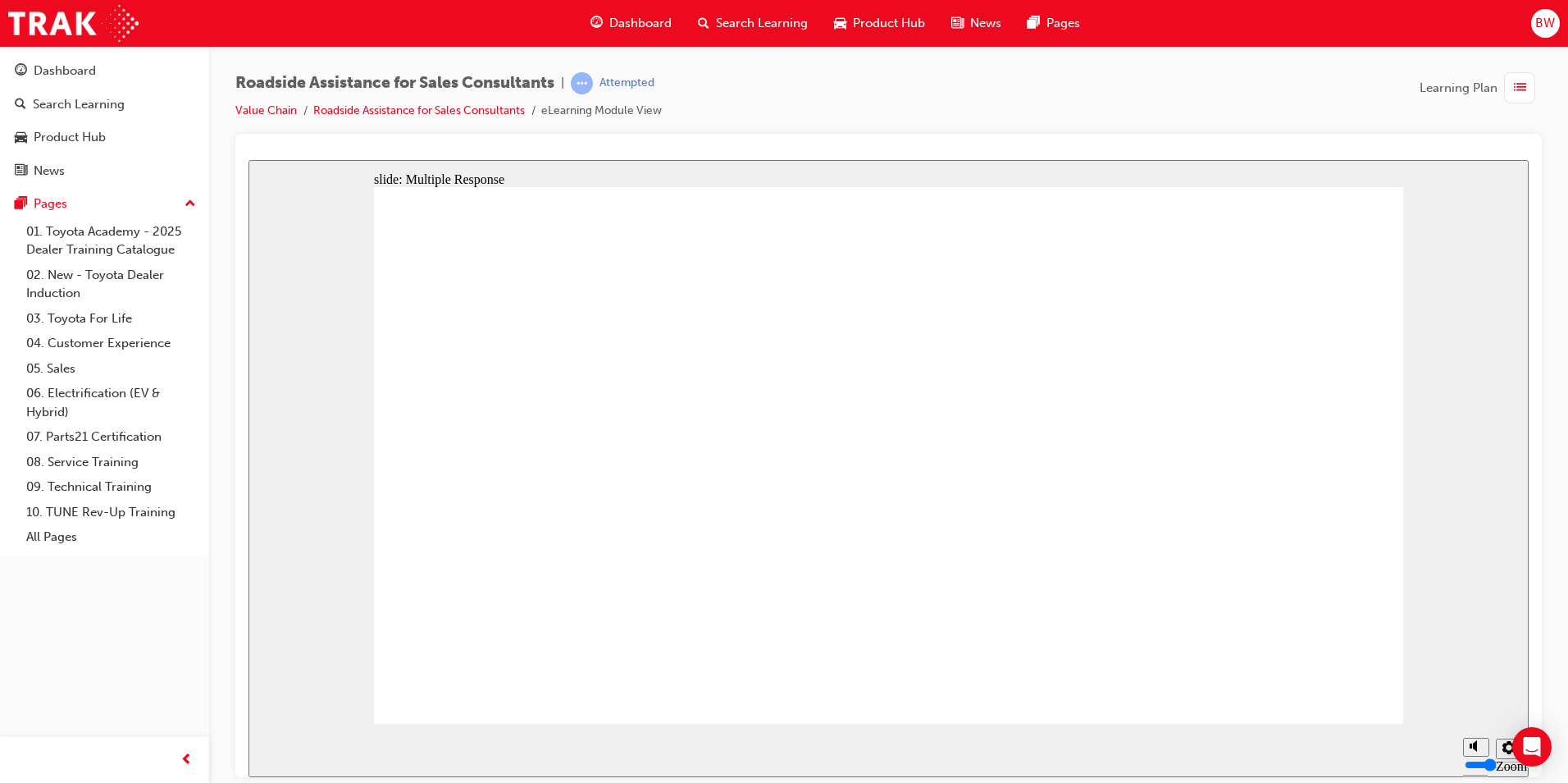
checkbox input "true"
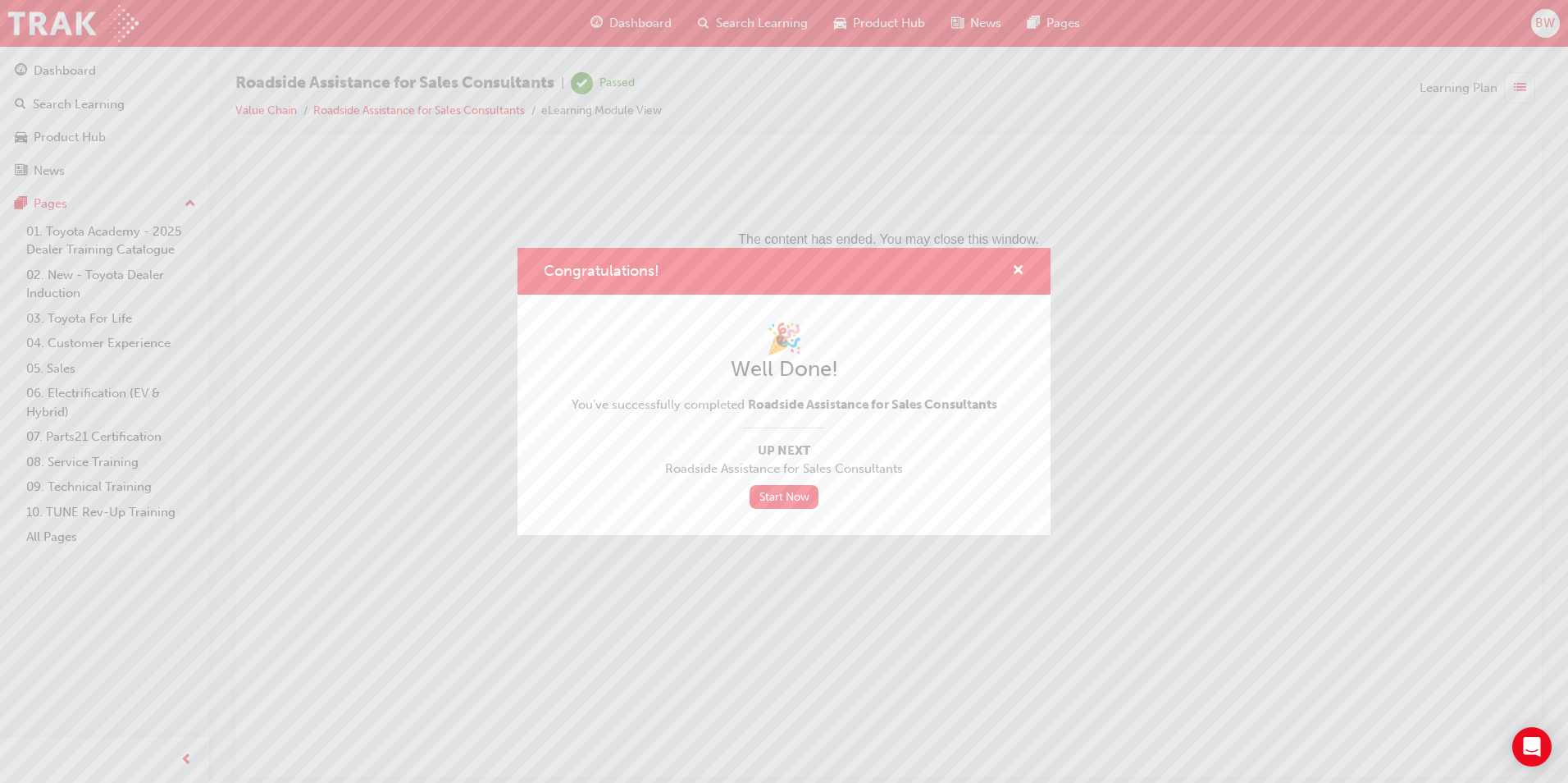
click at [1026, 272] on div "Congratulations!" at bounding box center [784, 272] width 533 height 47
click at [1016, 272] on span "cross-icon" at bounding box center [1019, 272] width 13 height 14
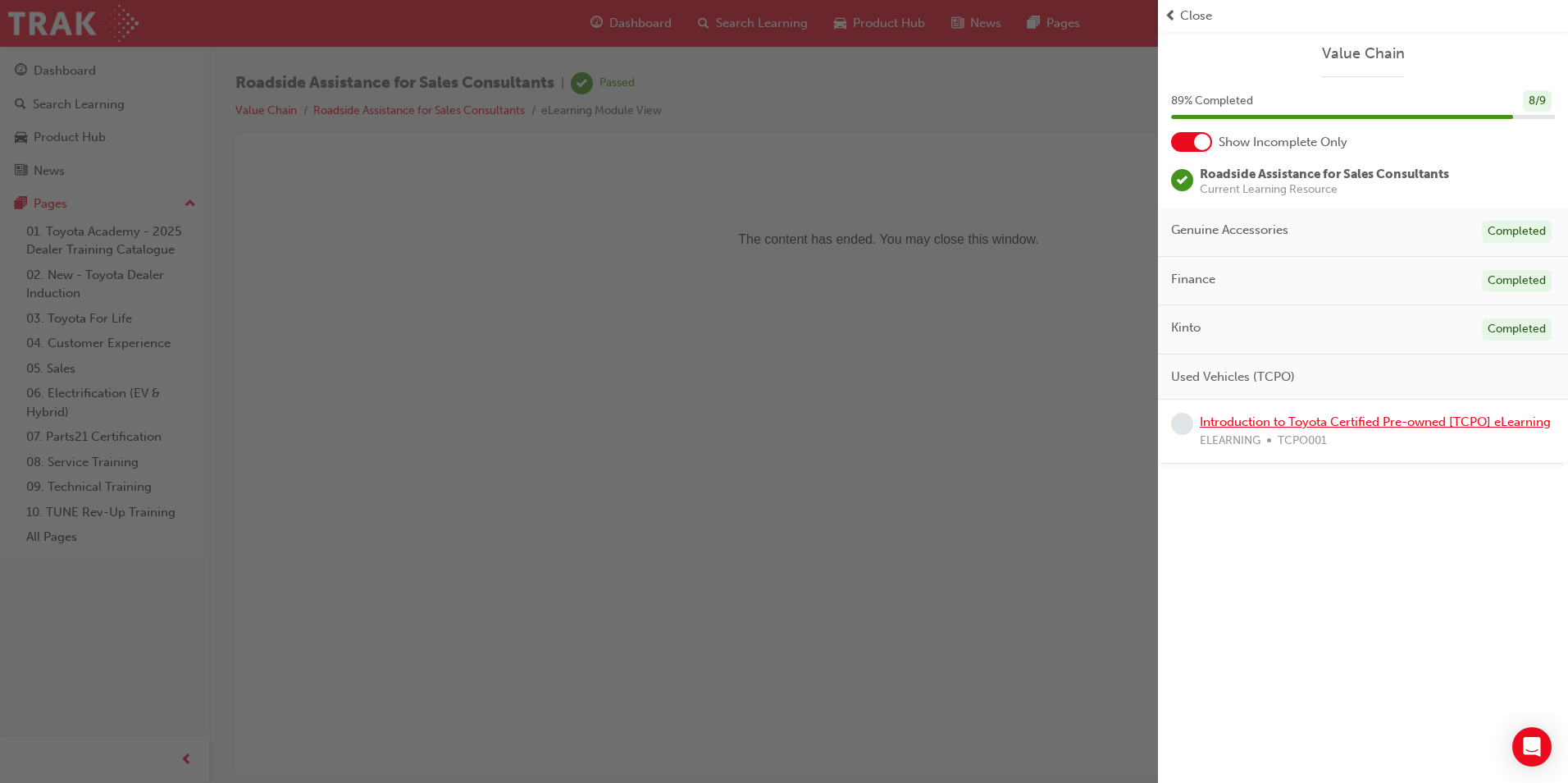
click at [1354, 419] on link "Introduction to Toyota Certified Pre-owned [TCPO] eLearning" at bounding box center [1375, 421] width 351 height 14
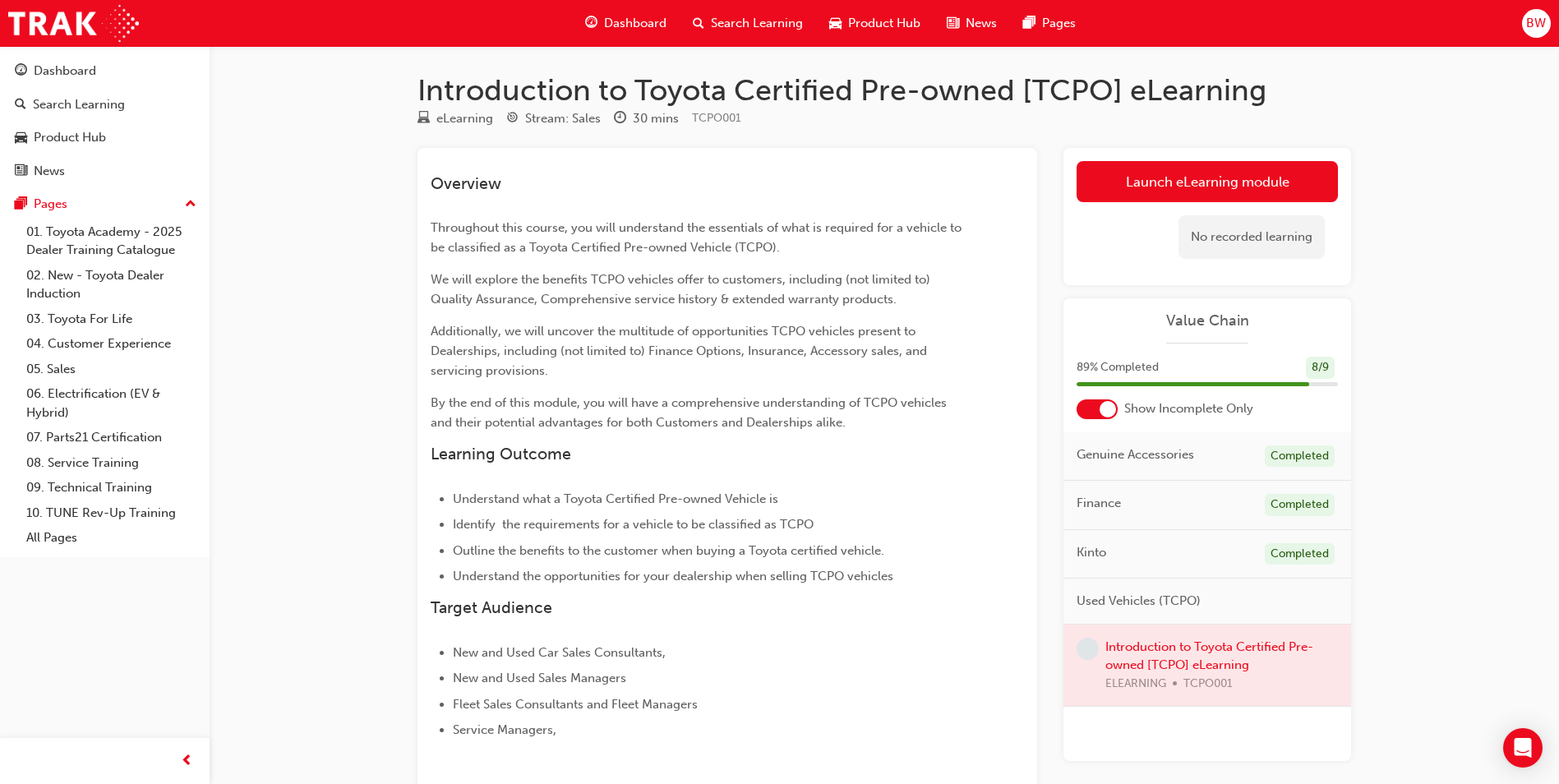
click at [1174, 662] on div at bounding box center [1207, 665] width 287 height 82
click at [1182, 642] on div at bounding box center [1207, 665] width 287 height 82
click at [631, 28] on span "Dashboard" at bounding box center [635, 23] width 62 height 19
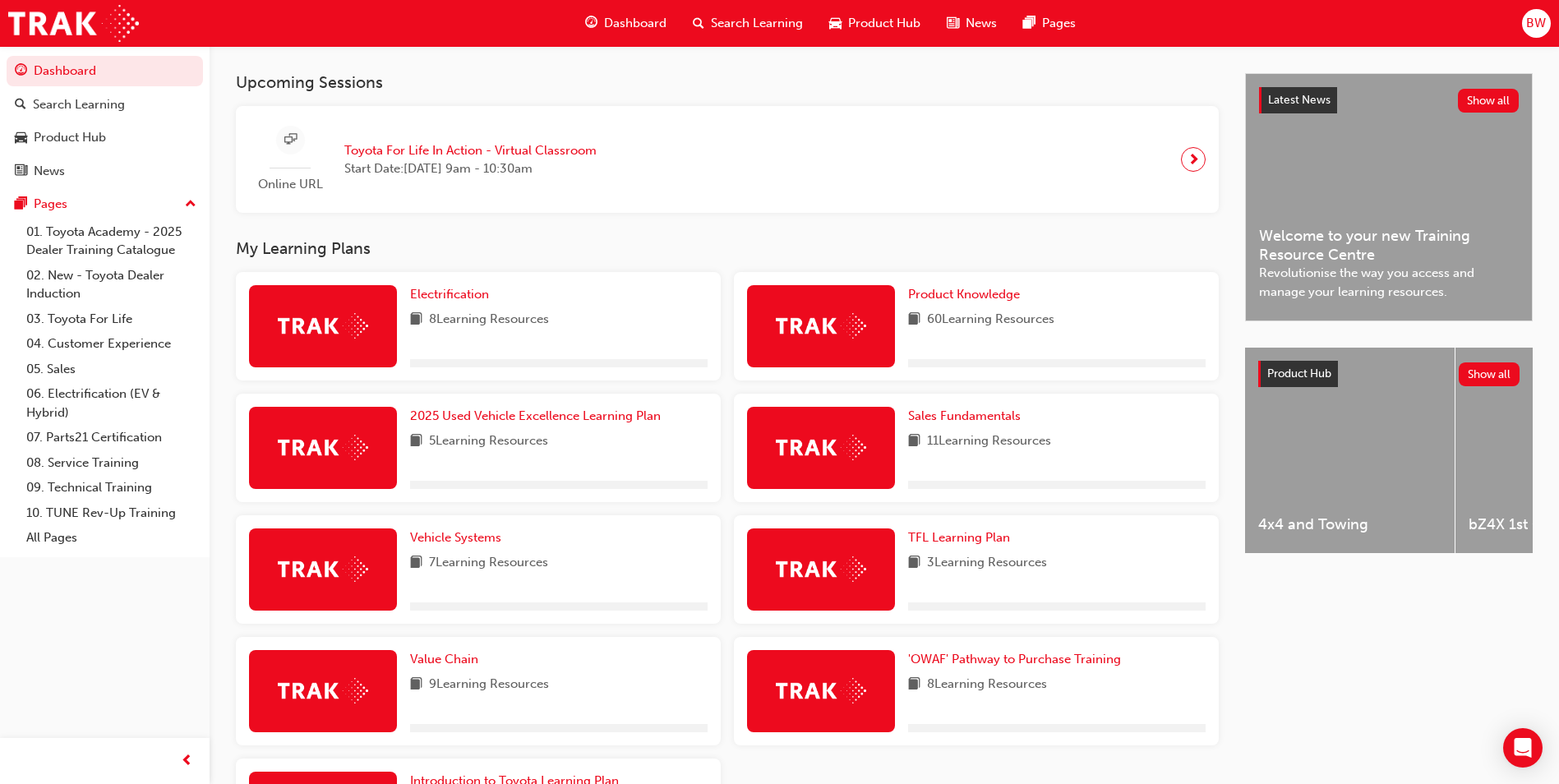
scroll to position [411, 0]
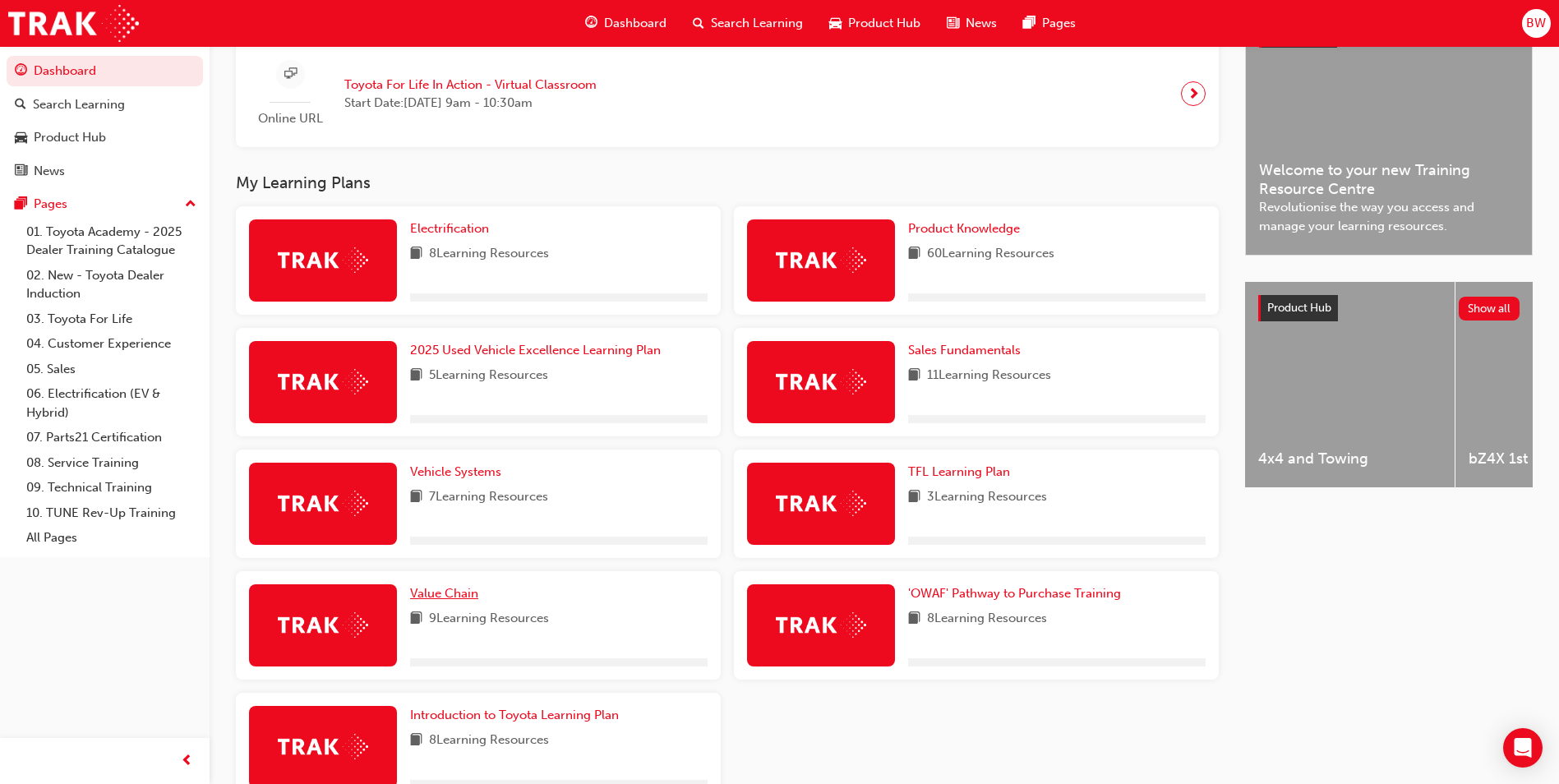
click at [445, 596] on span "Value Chain" at bounding box center [444, 593] width 69 height 14
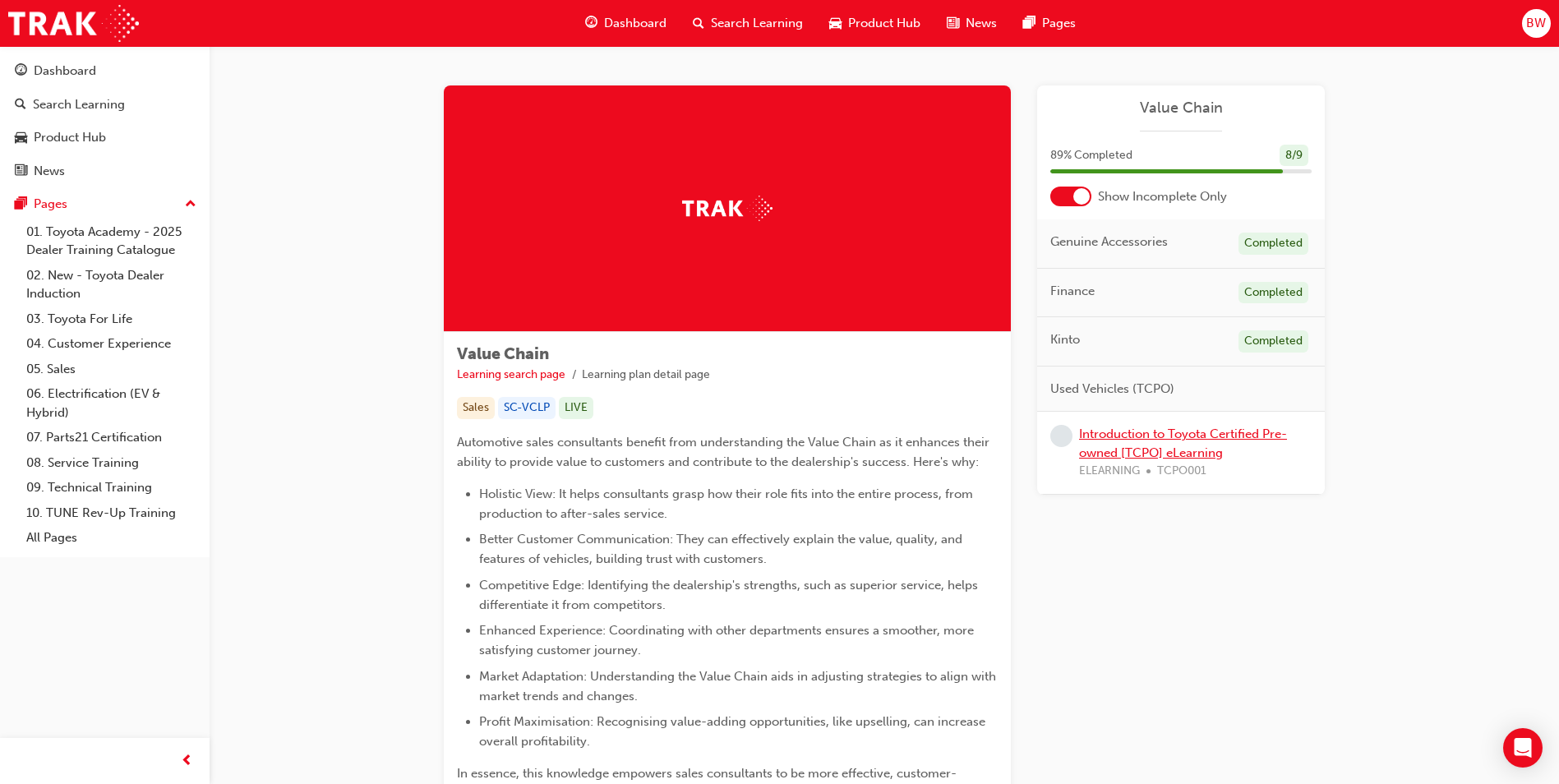
click at [1197, 428] on link "Introduction to Toyota Certified Pre-owned [TCPO] eLearning" at bounding box center [1182, 443] width 208 height 33
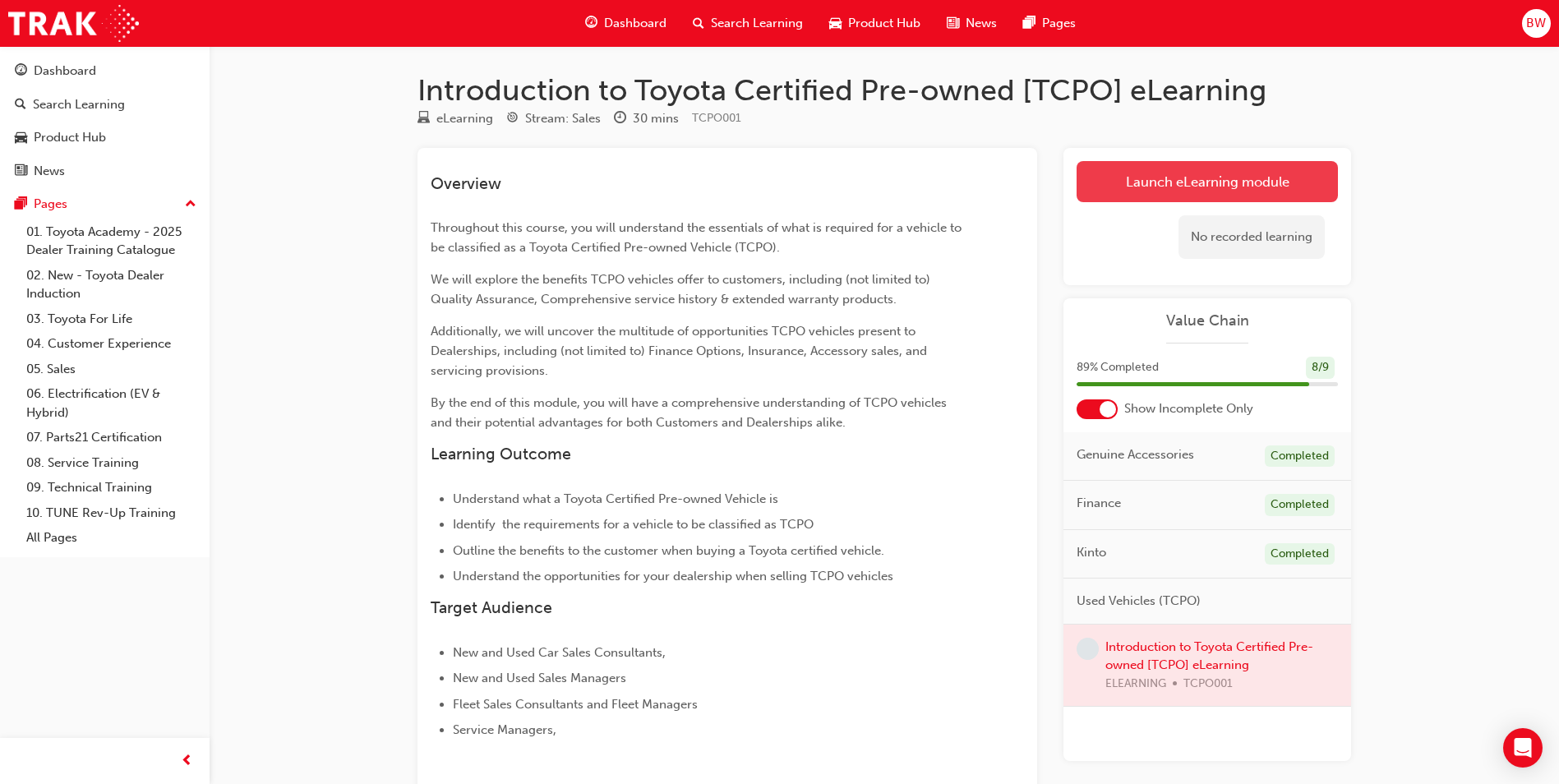
click at [1217, 182] on link "Launch eLearning module" at bounding box center [1207, 181] width 261 height 41
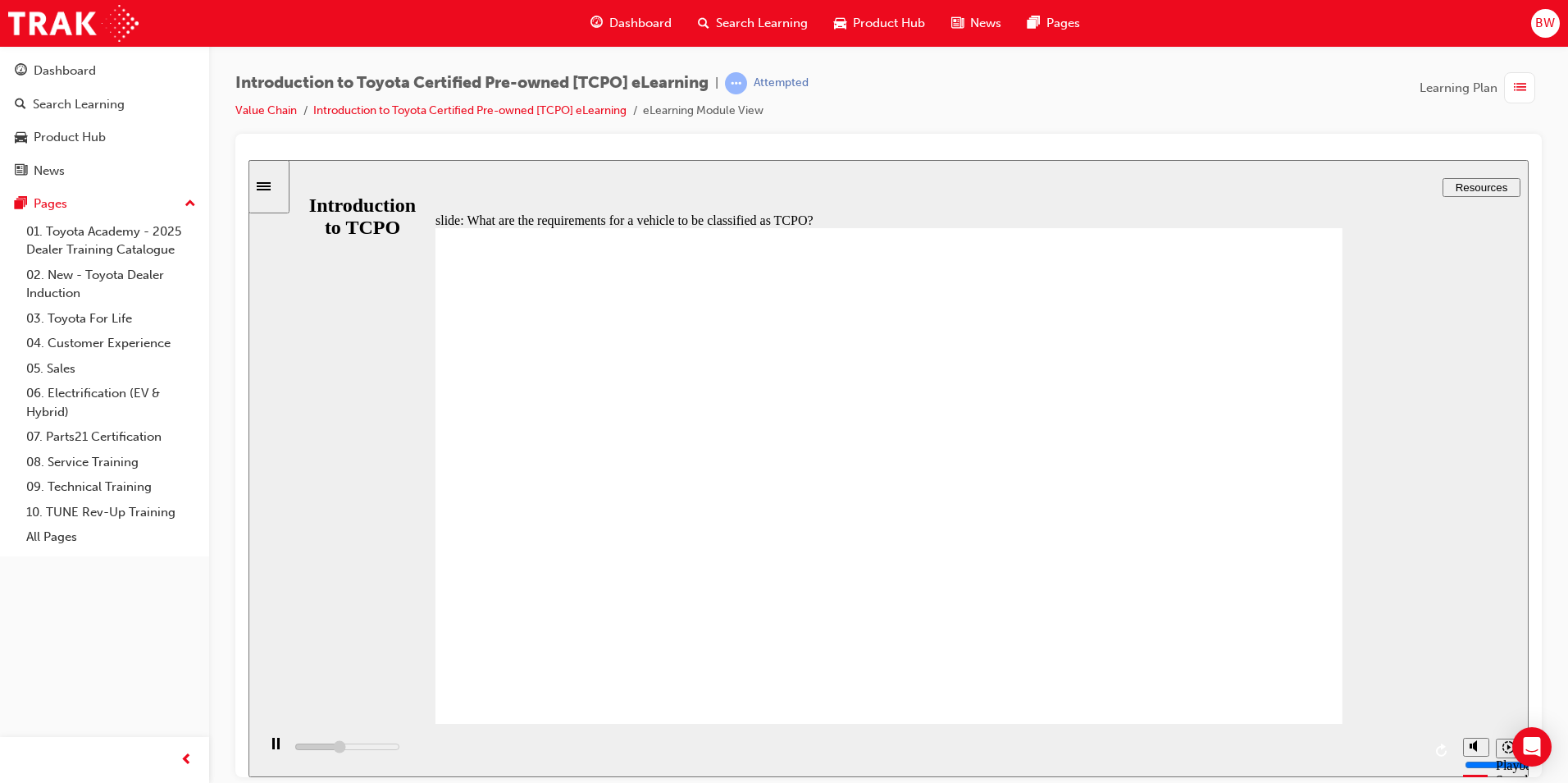
drag, startPoint x: 1294, startPoint y: 649, endPoint x: 1279, endPoint y: 594, distance: 57.0
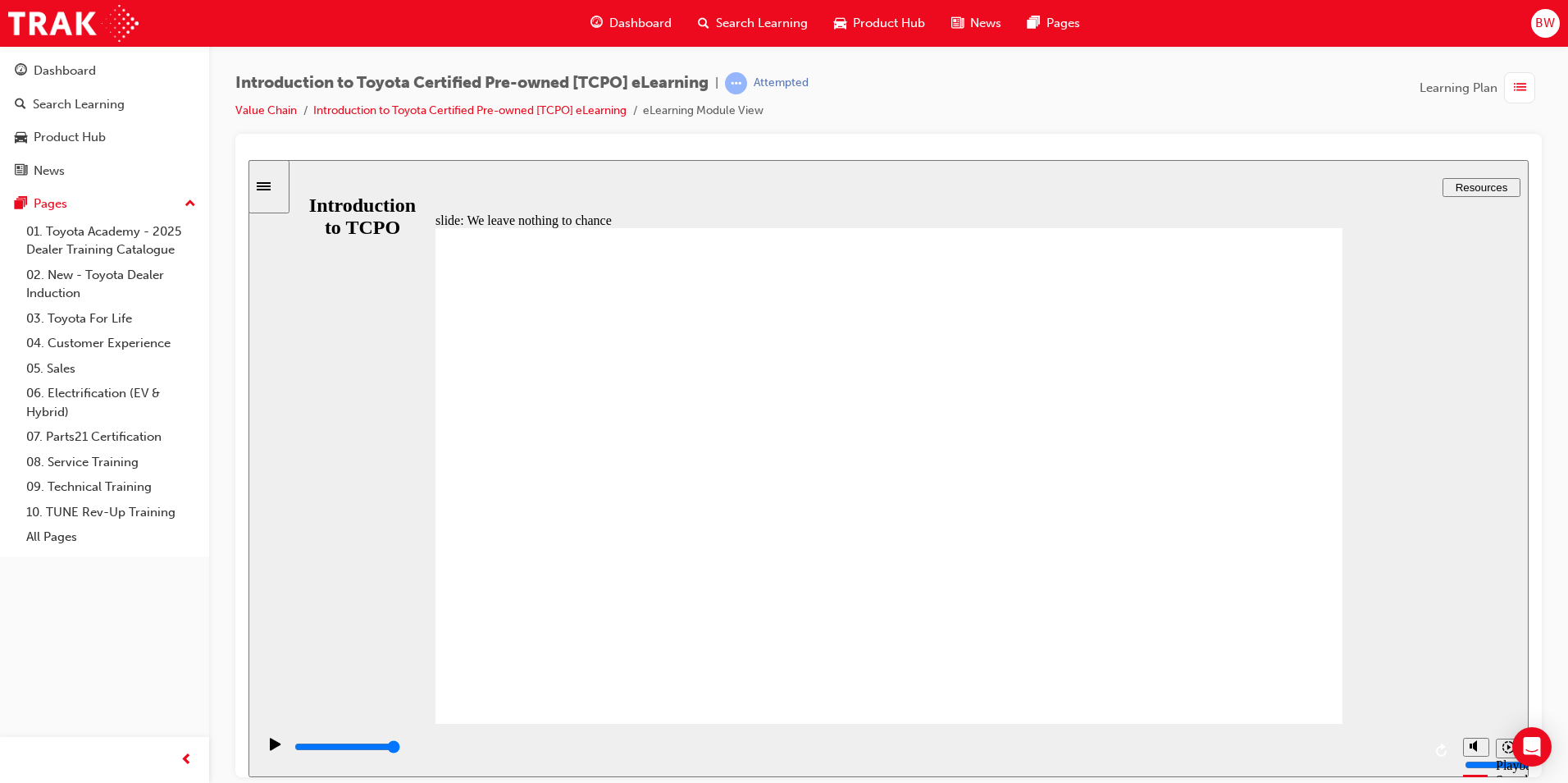
click at [1508, 752] on icon "Playback speed" at bounding box center [1509, 747] width 13 height 13
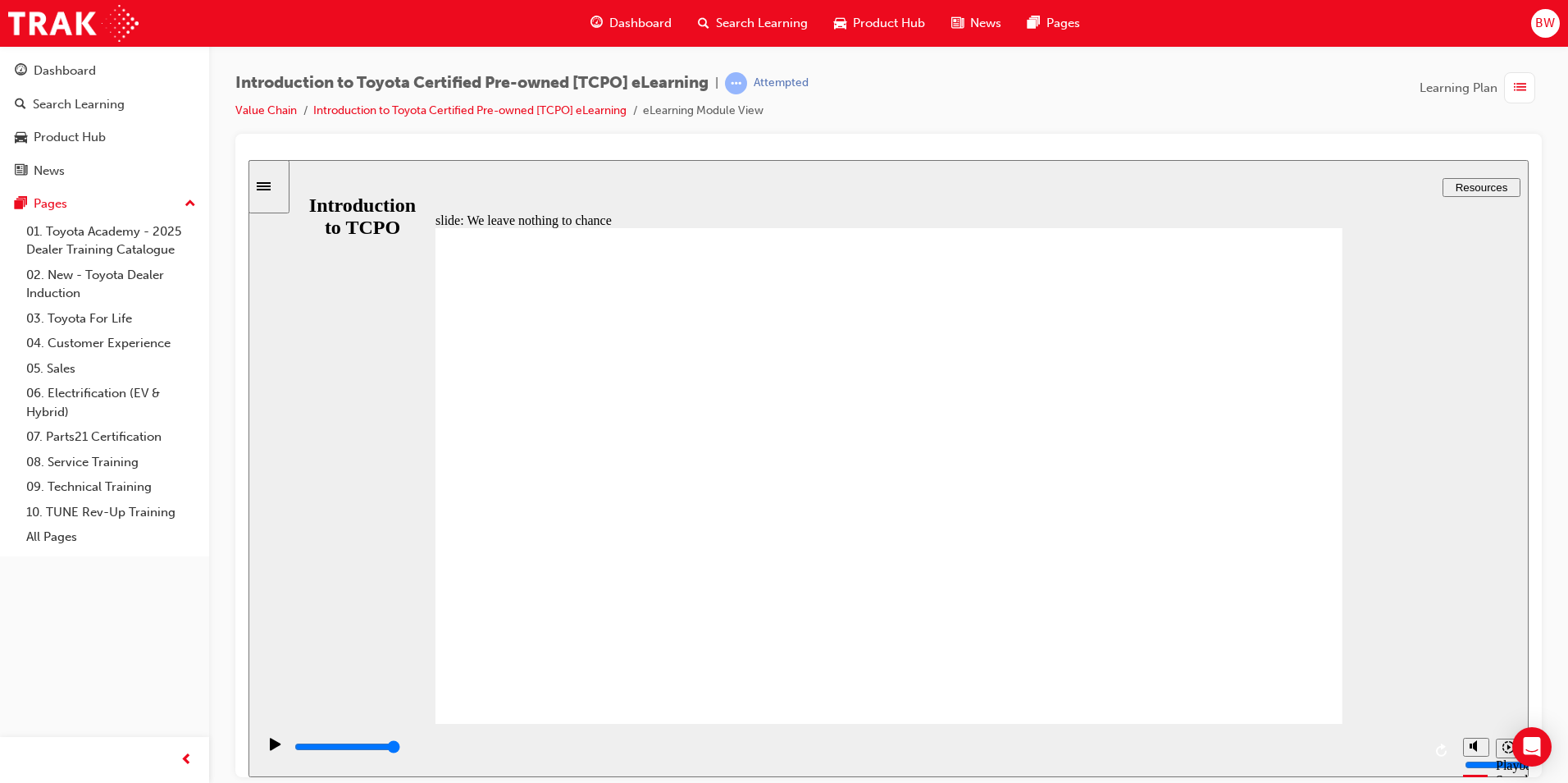
click at [1390, 520] on div "slide: We leave nothing to chance Rectangle 1 Rectangle 2 CLOSE CLOSE Roadside …" at bounding box center [889, 467] width 1280 height 617
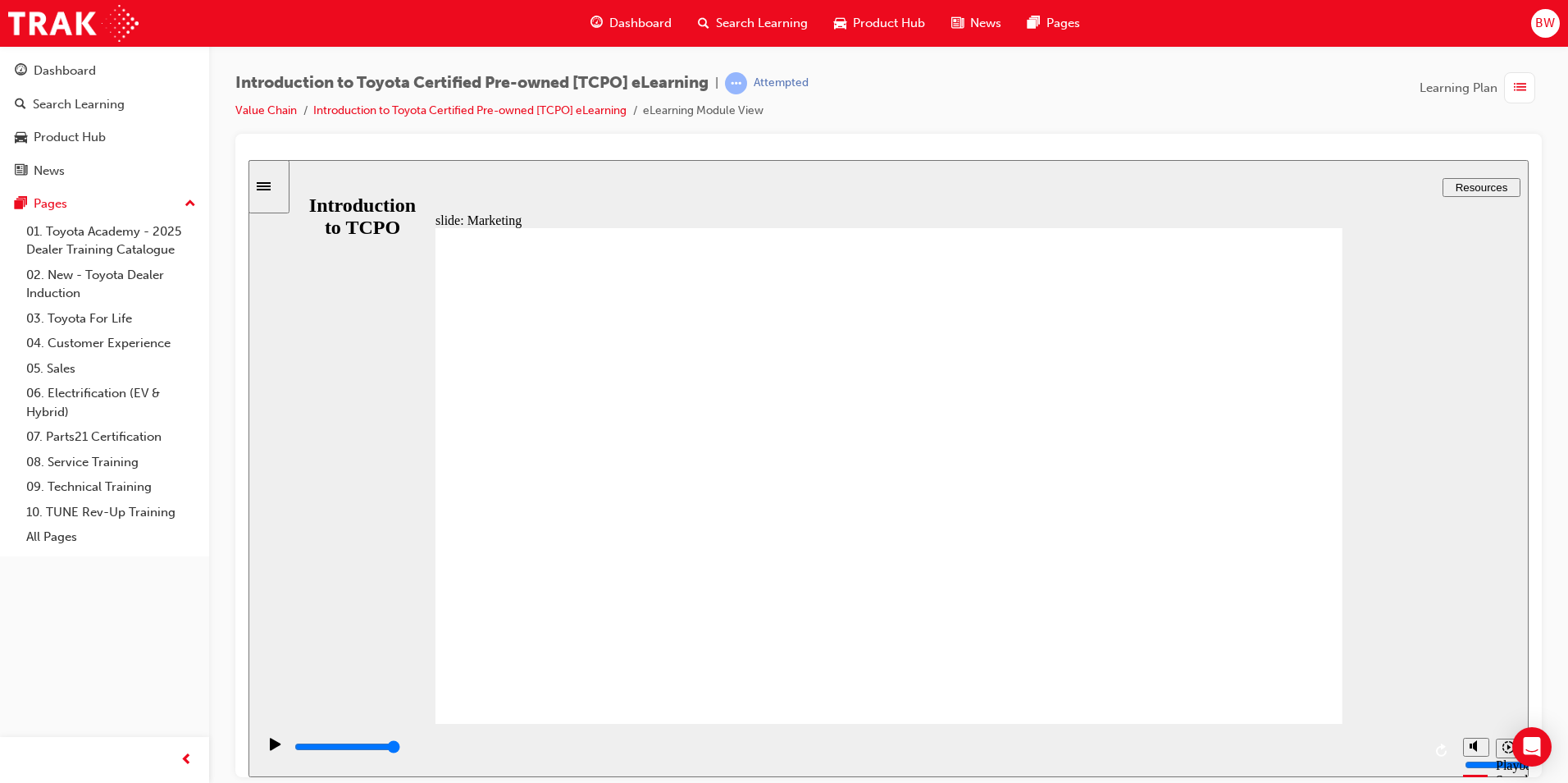
type input "7700"
drag, startPoint x: 804, startPoint y: 560, endPoint x: 973, endPoint y: 577, distance: 169.9
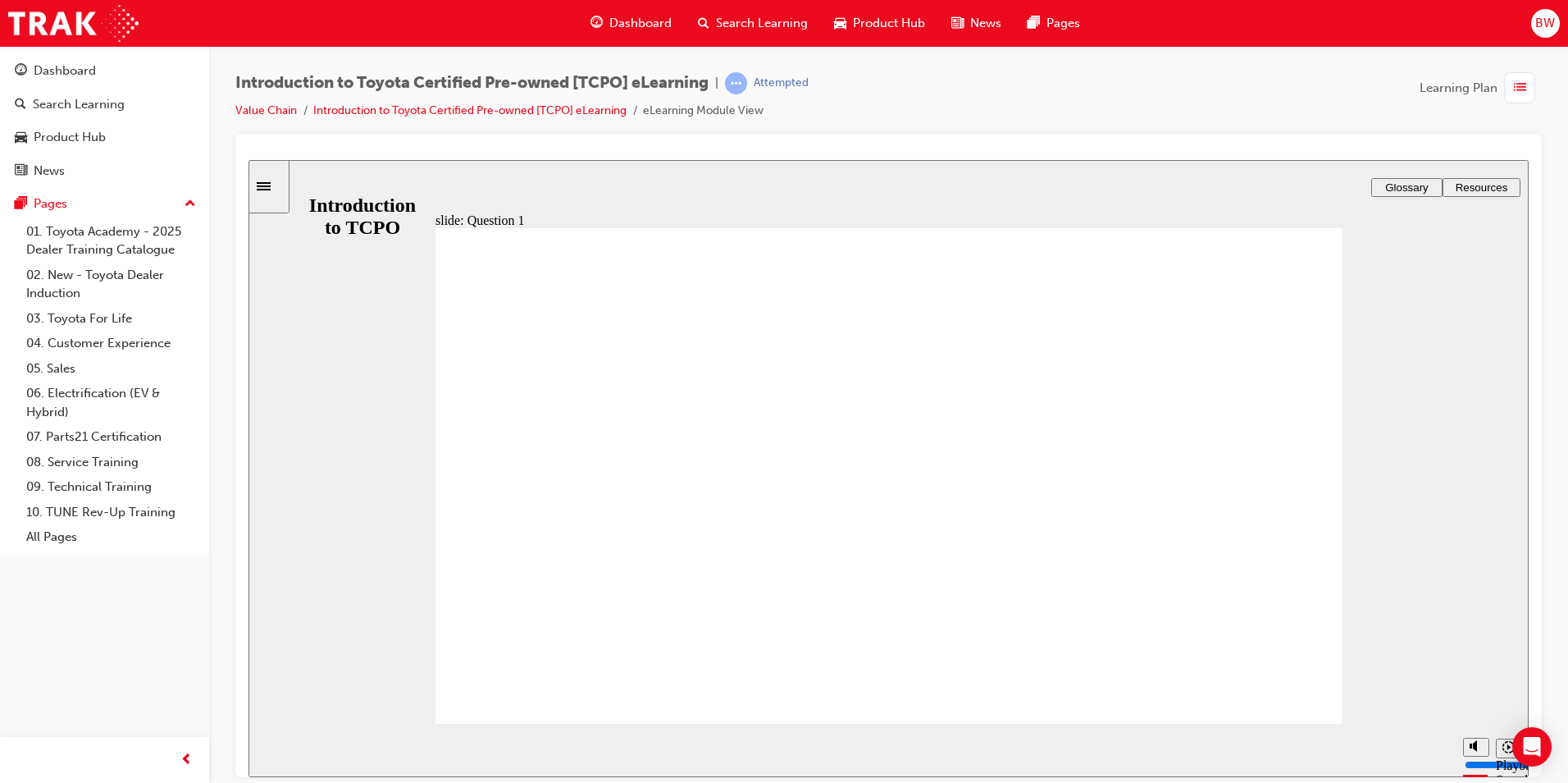
radio input "true"
drag, startPoint x: 852, startPoint y: 384, endPoint x: 650, endPoint y: 376, distance: 202.2
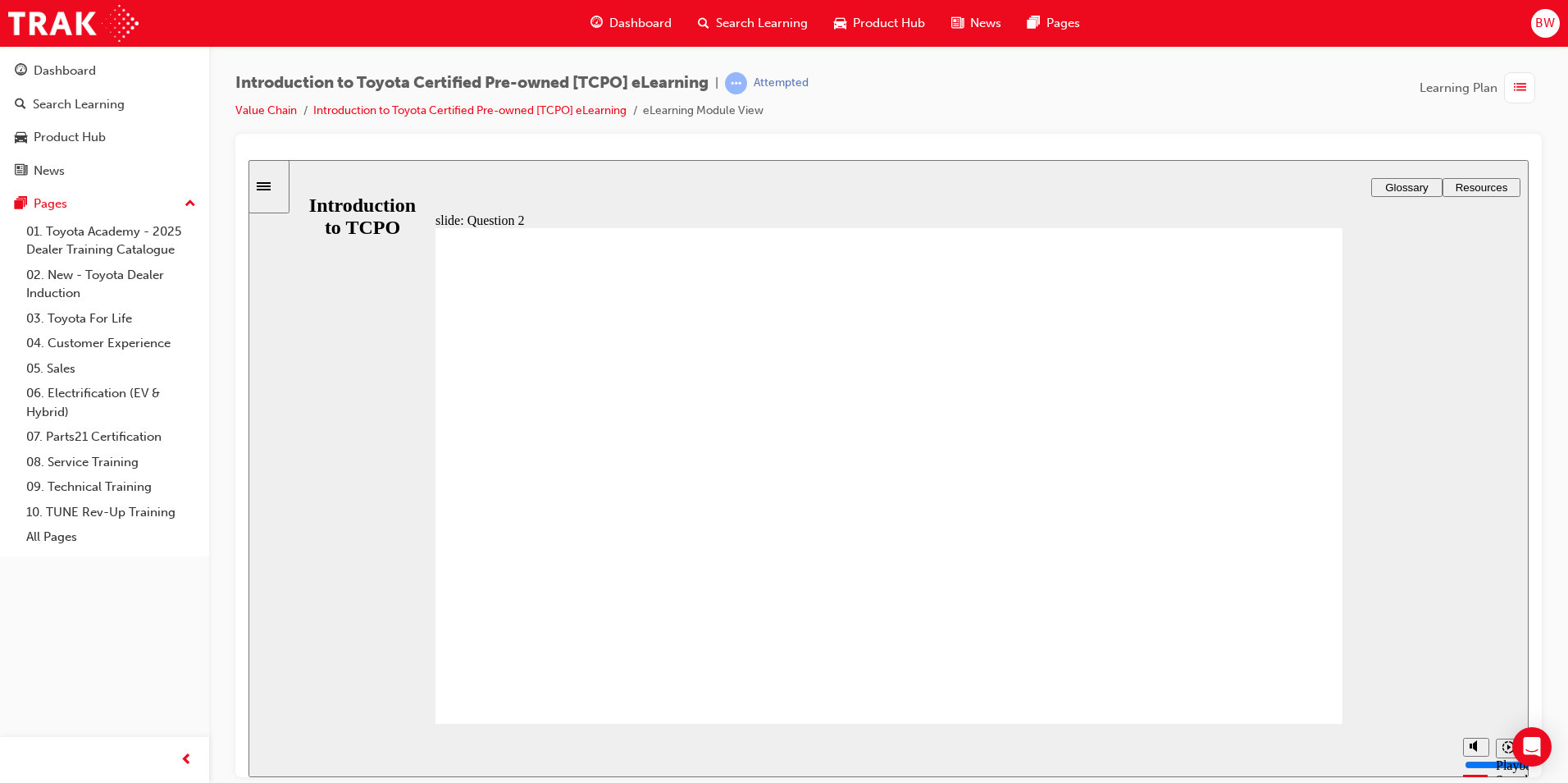
radio input "true"
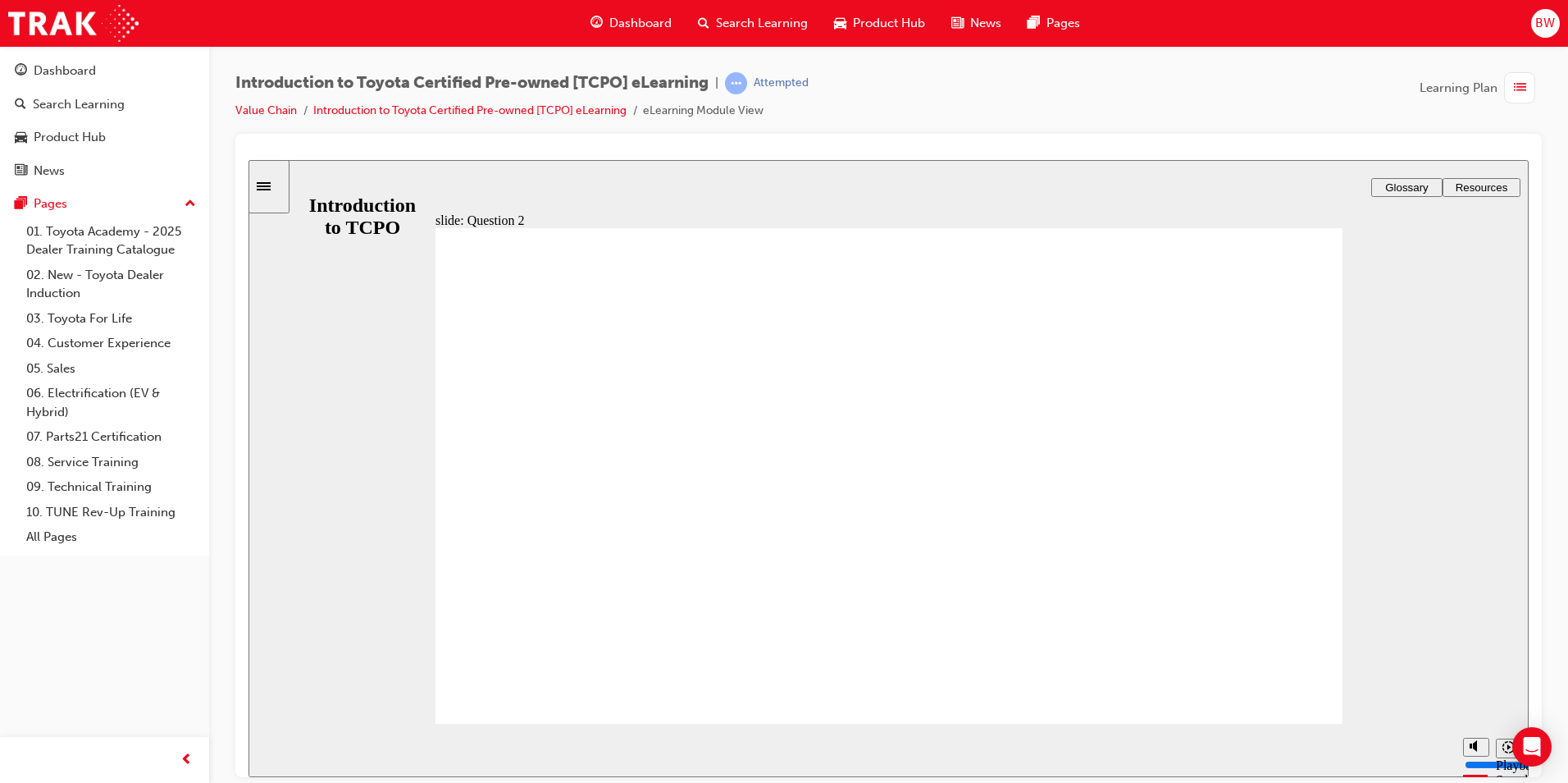
radio input "true"
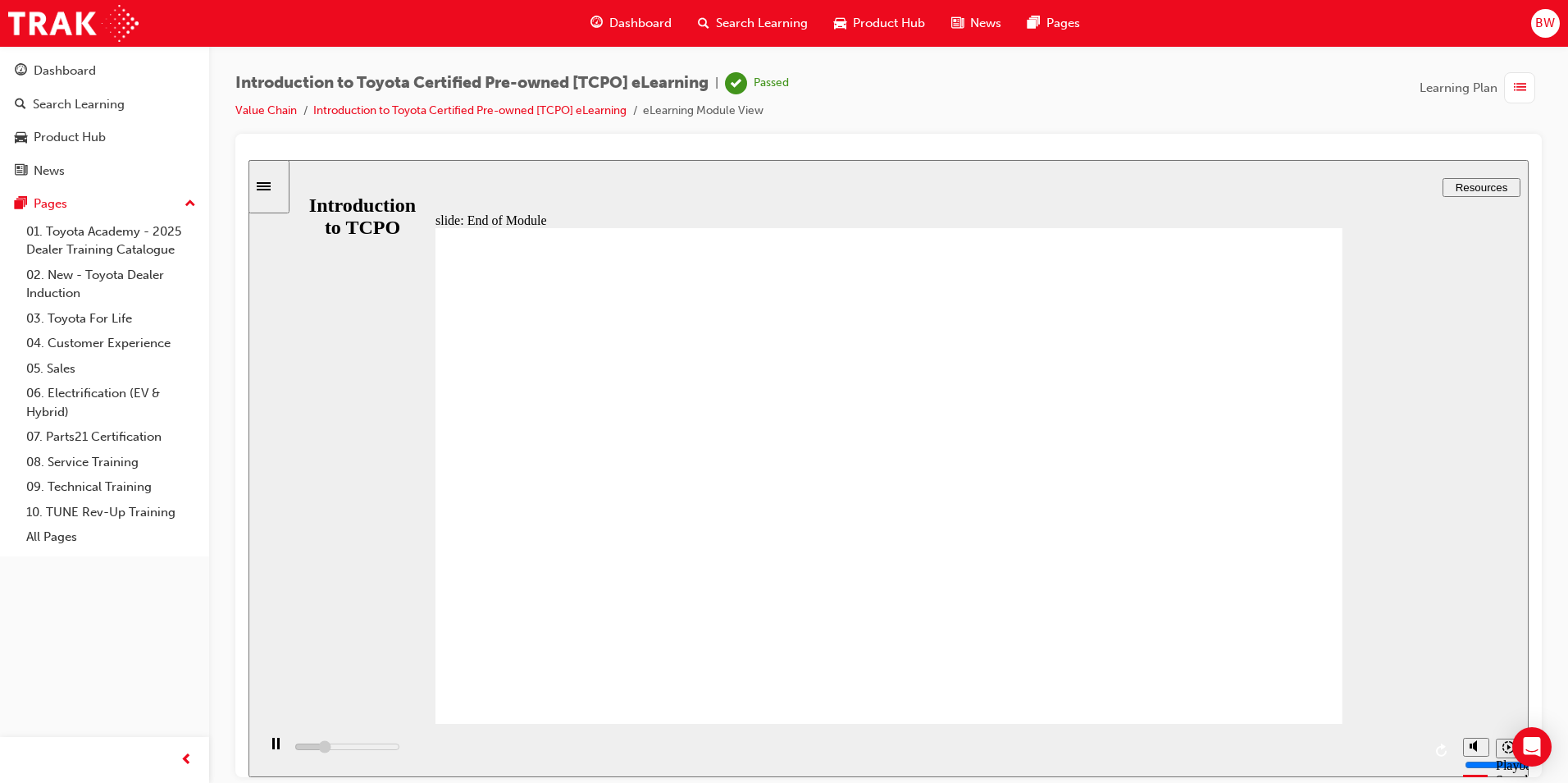
type input "4800"
click at [631, 25] on span "Dashboard" at bounding box center [640, 23] width 62 height 19
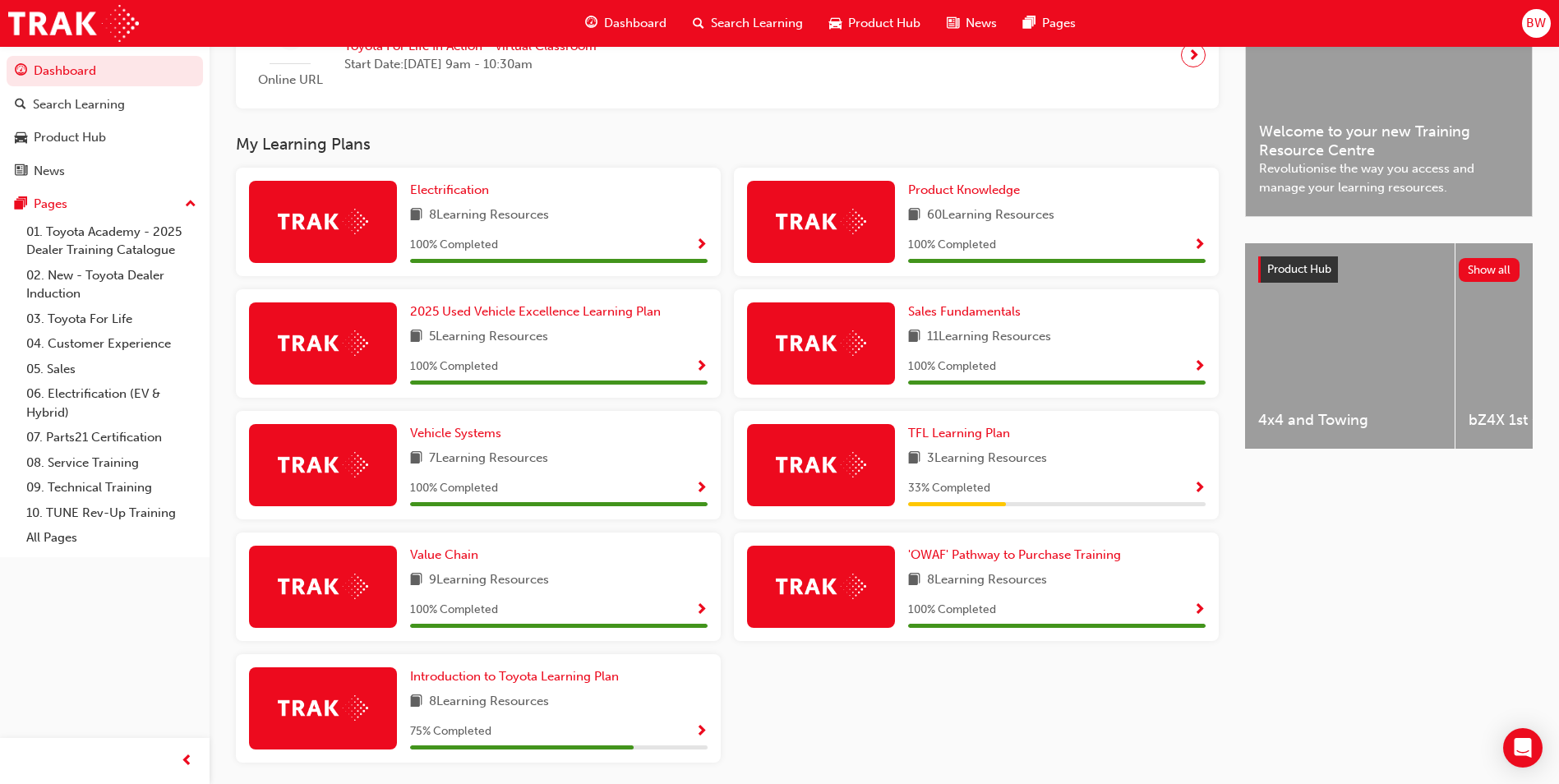
scroll to position [509, 0]
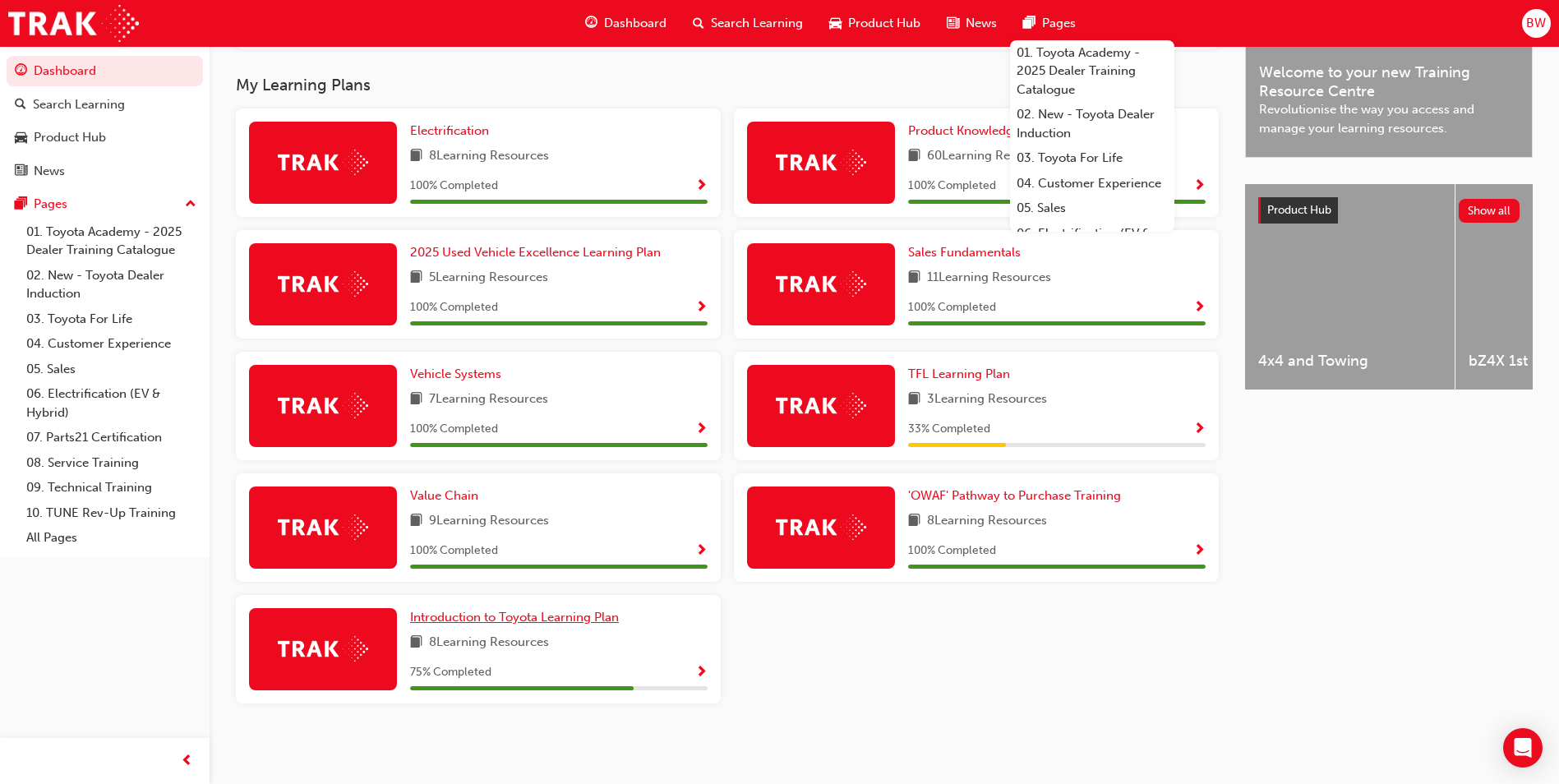
click at [541, 621] on span "Introduction to Toyota Learning Plan" at bounding box center [514, 617] width 209 height 14
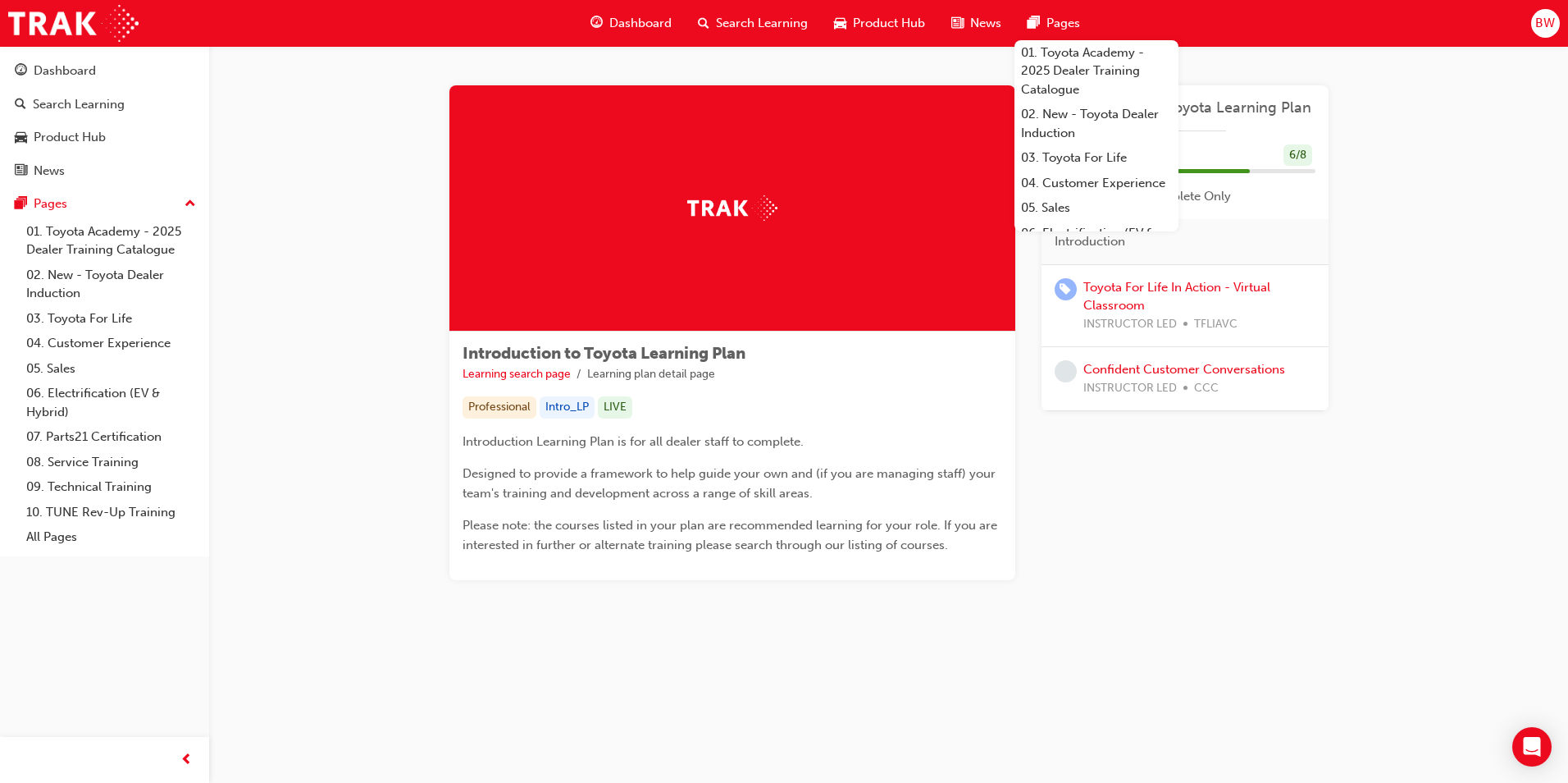
click at [1398, 347] on div "Introduction to Toyota Learning Plan Learning search page Learning plan detail …" at bounding box center [888, 353] width 1359 height 613
click at [1240, 368] on link "Confident Customer Conversations" at bounding box center [1185, 369] width 202 height 14
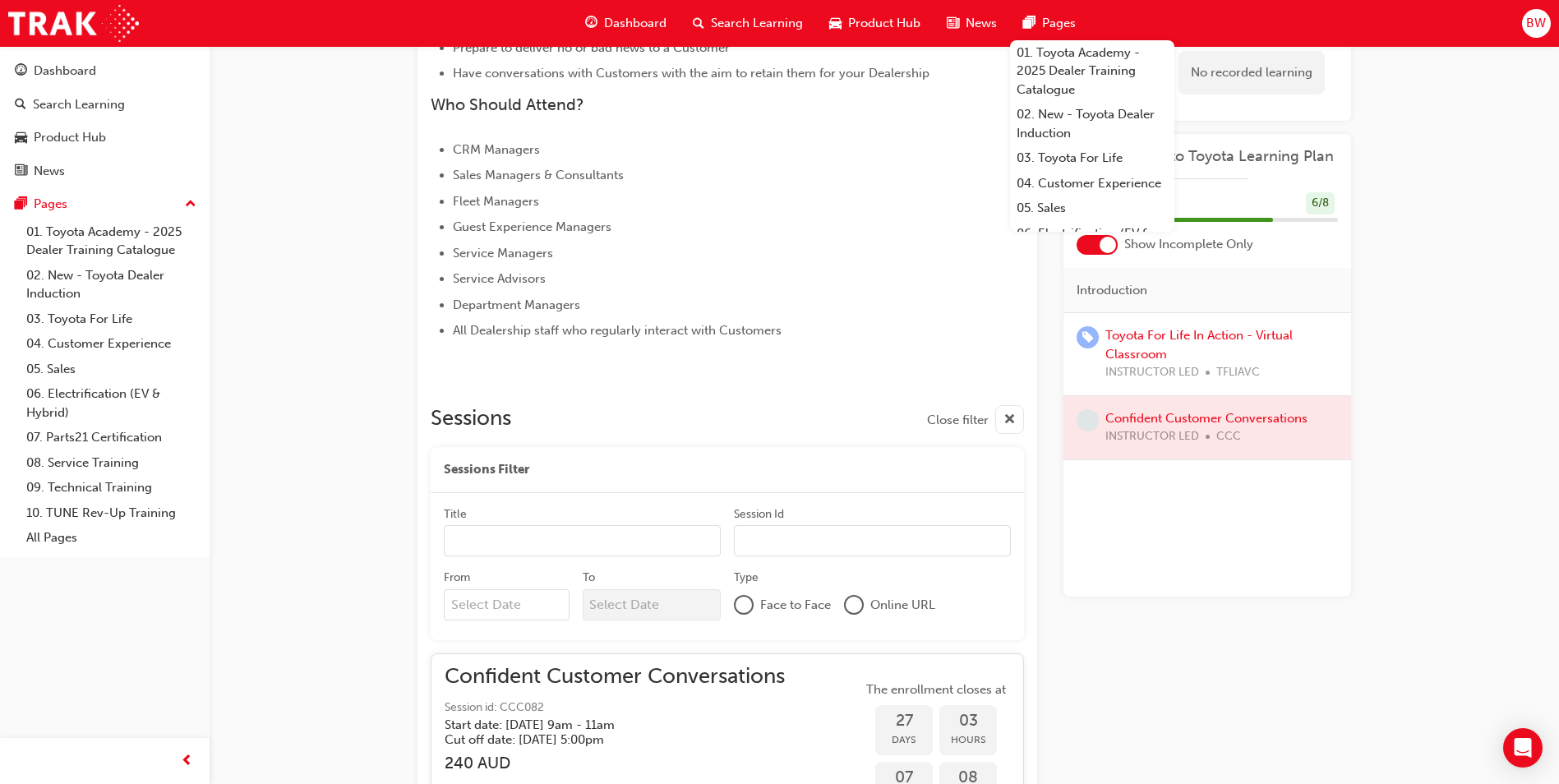
scroll to position [678, 0]
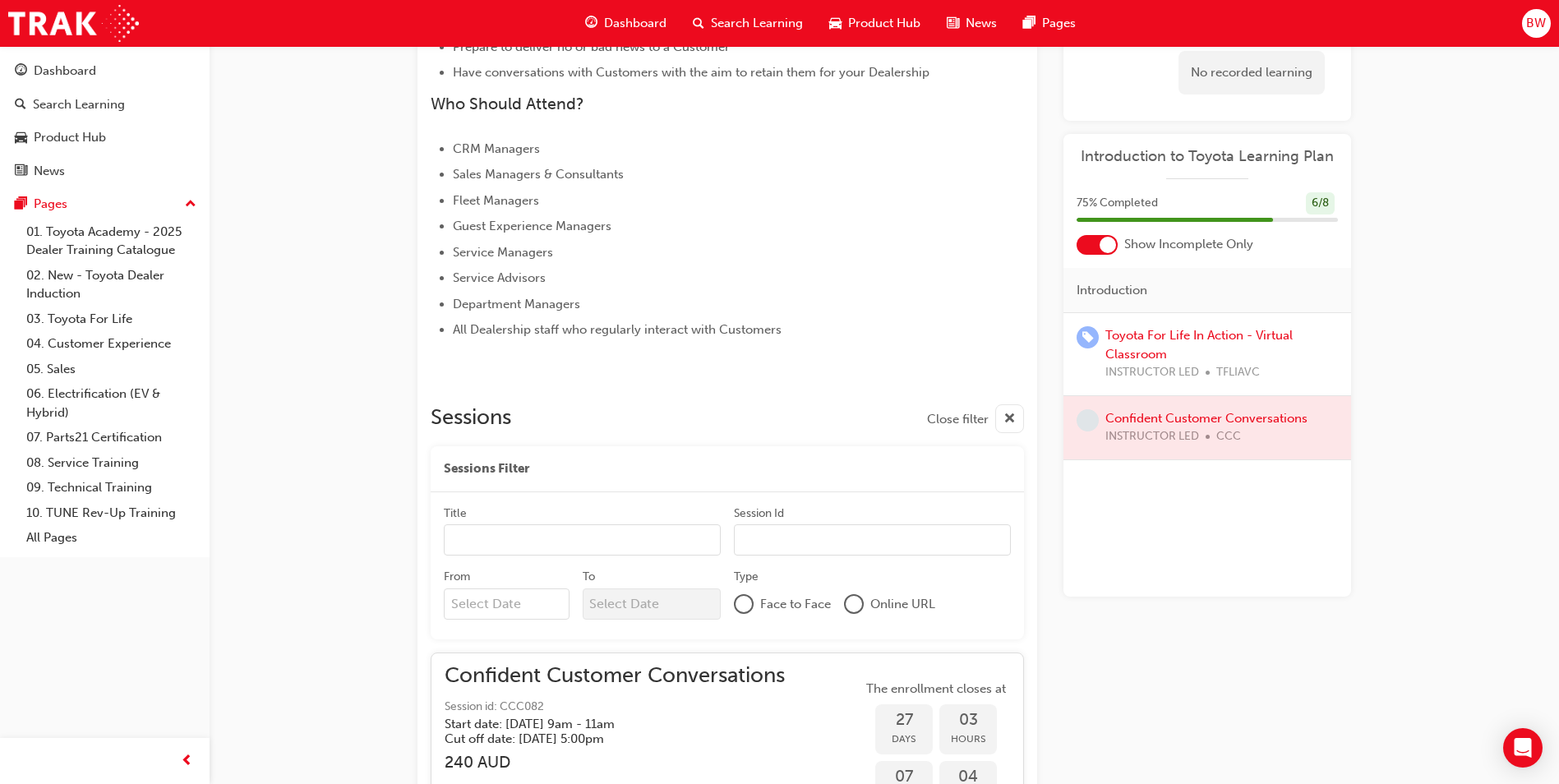
click at [1135, 422] on div at bounding box center [1207, 427] width 287 height 63
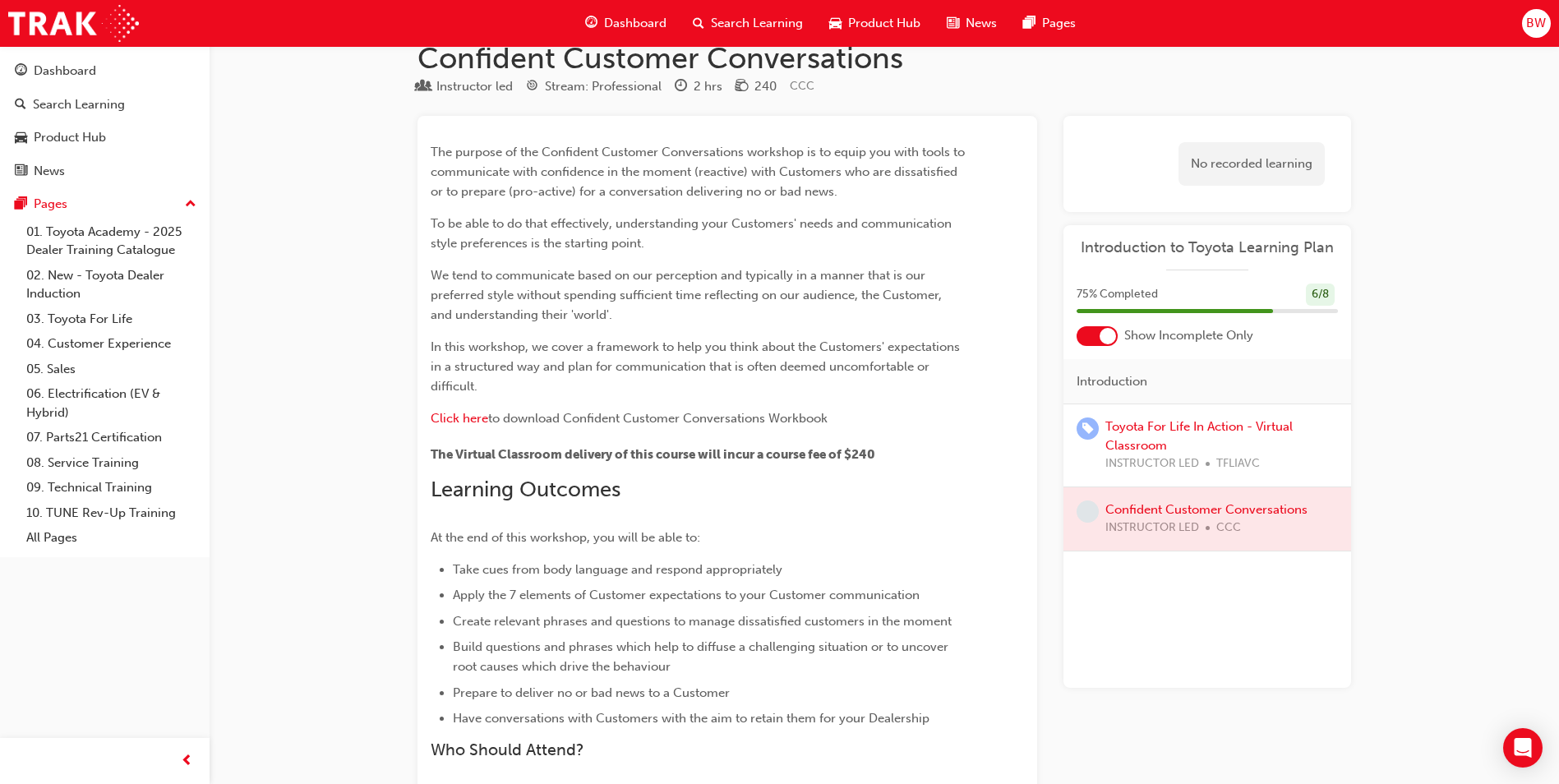
scroll to position [0, 0]
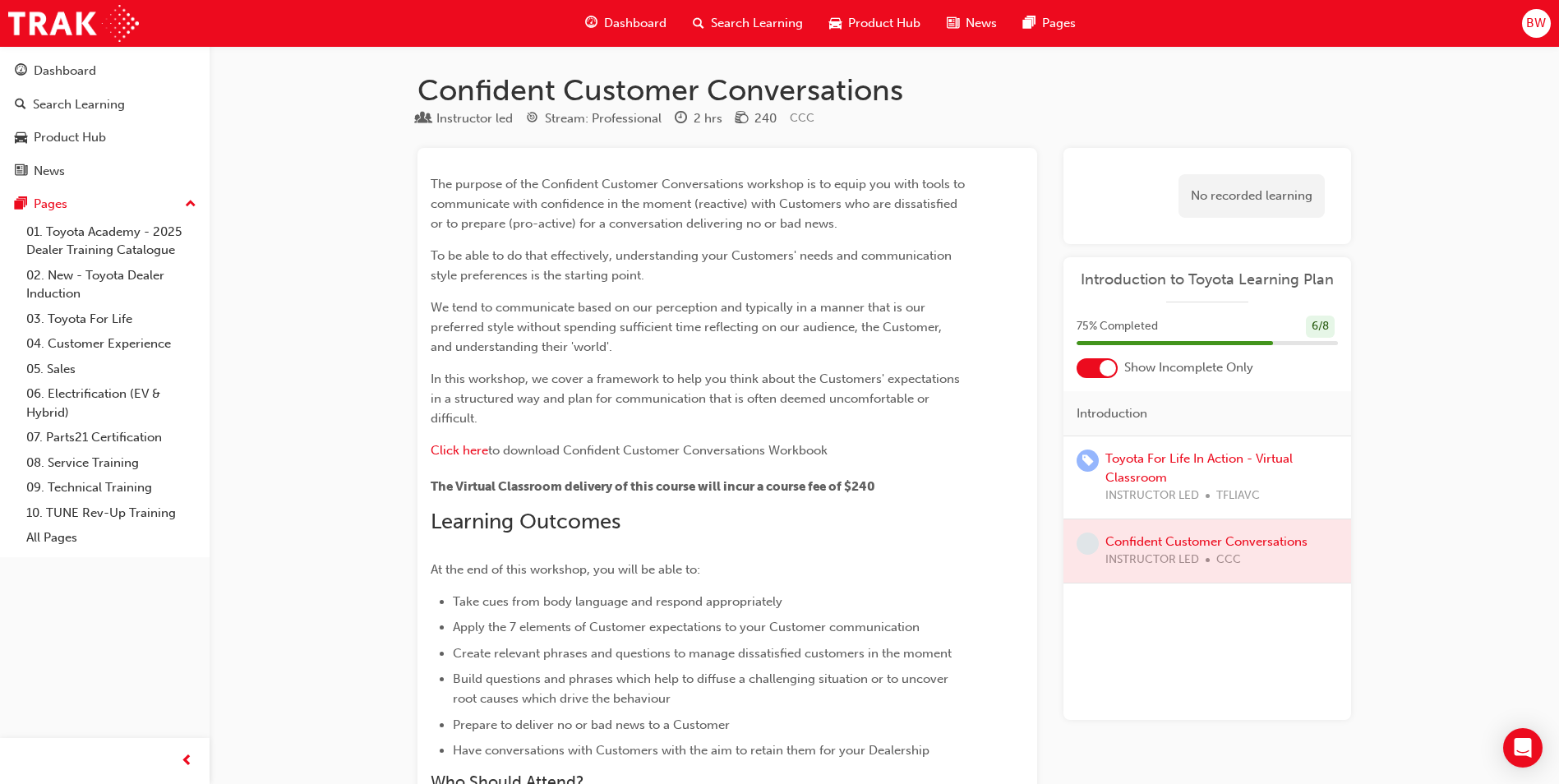
click at [605, 15] on div "Dashboard" at bounding box center [625, 23] width 107 height 33
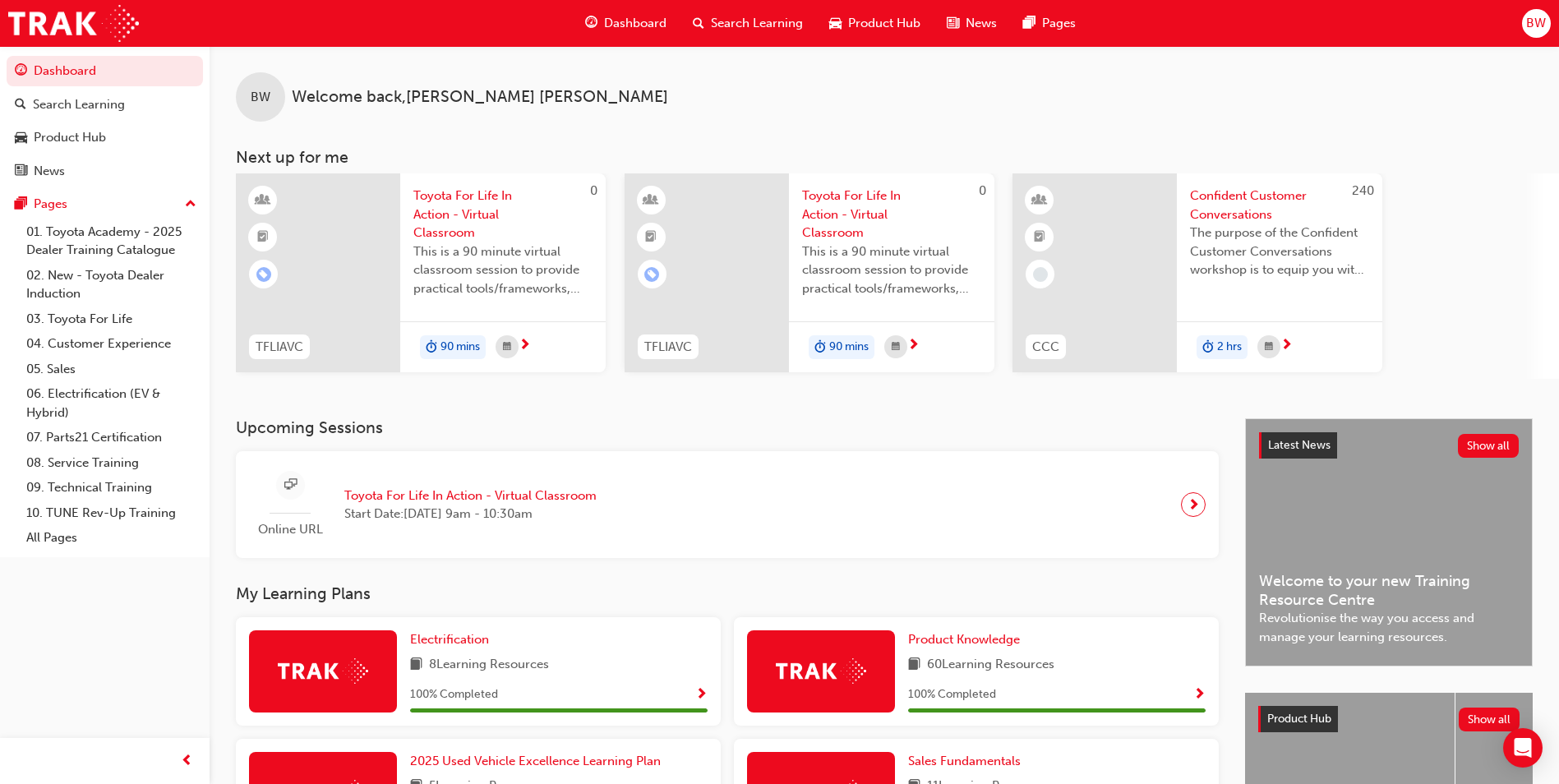
click at [1256, 197] on span "Confident Customer Conversations" at bounding box center [1279, 205] width 179 height 37
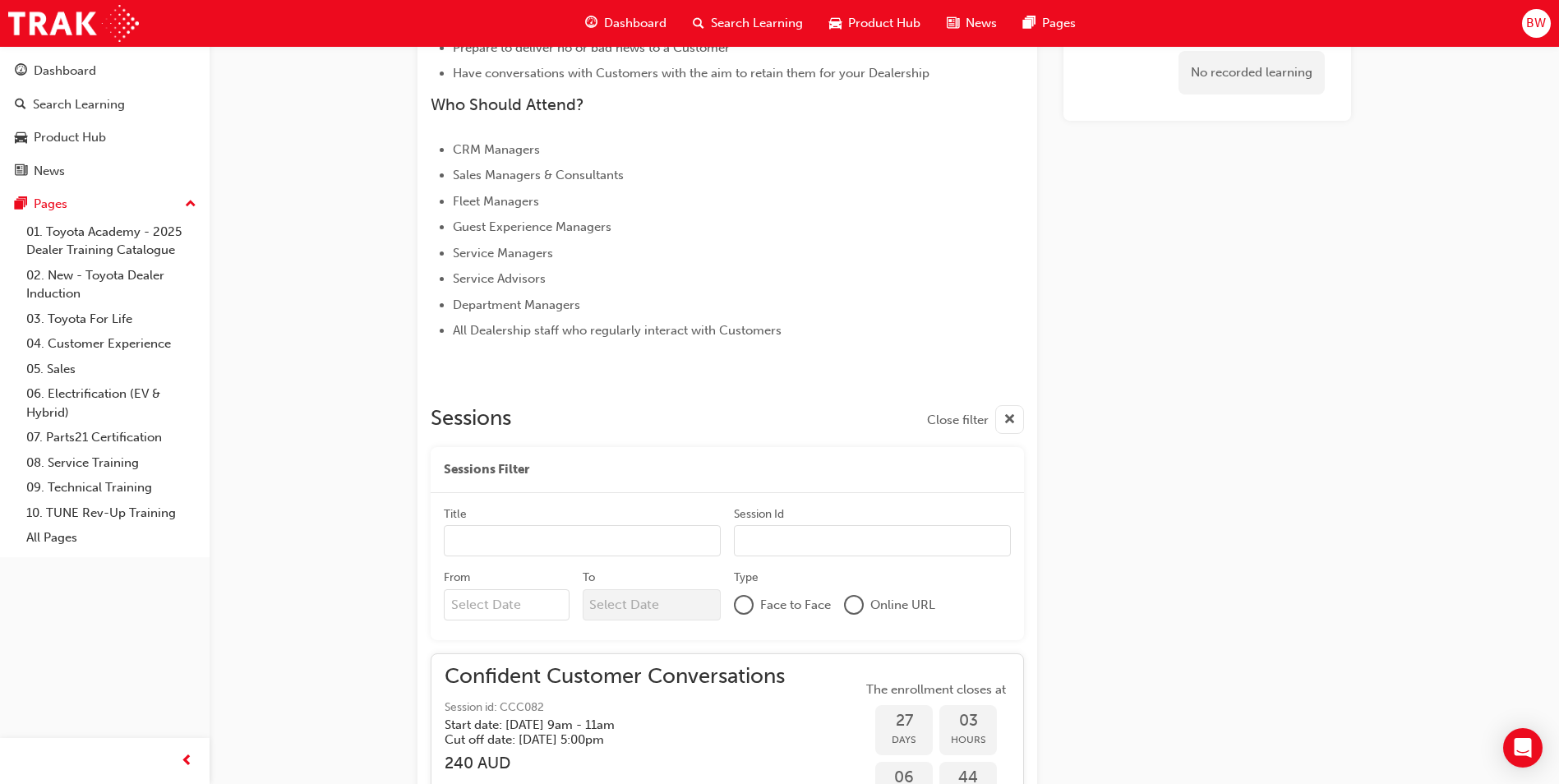
scroll to position [678, 0]
